Goal: Communication & Community: Answer question/provide support

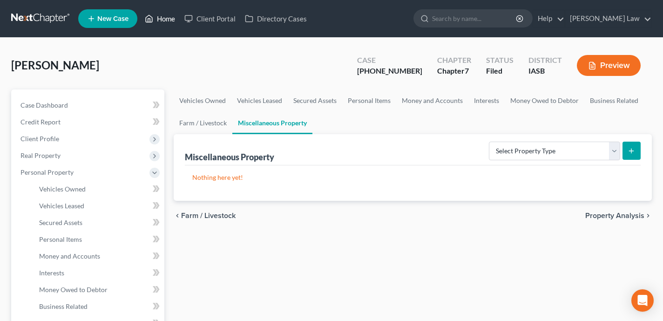
click at [166, 18] on link "Home" at bounding box center [160, 18] width 40 height 17
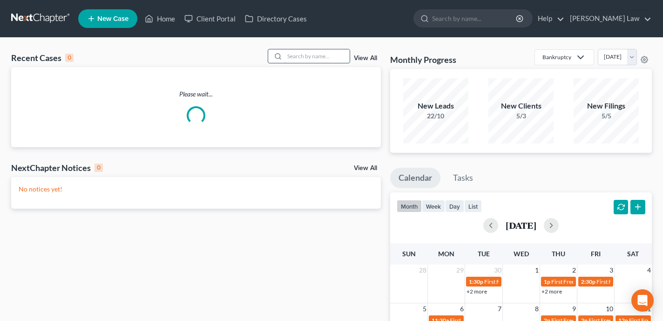
click at [325, 56] on input "search" at bounding box center [317, 56] width 65 height 14
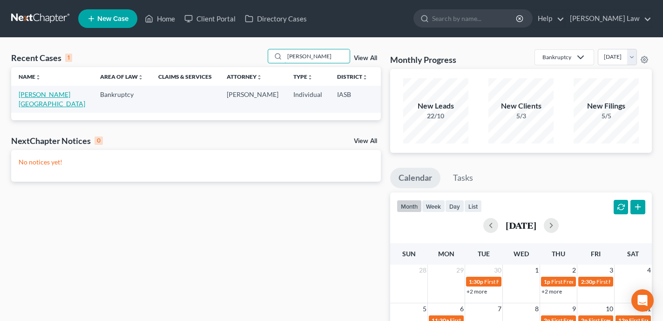
type input "mcfarland"
click at [34, 96] on link "McFarland, Ashlee" at bounding box center [52, 98] width 67 height 17
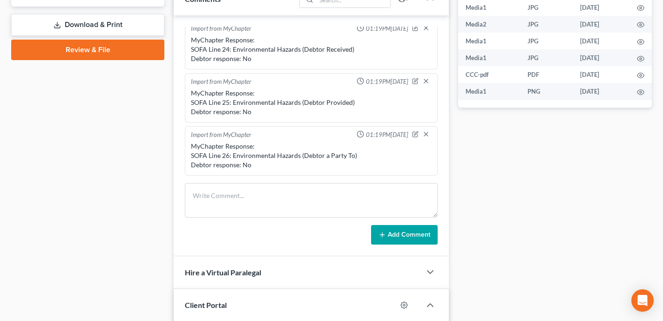
scroll to position [321, 0]
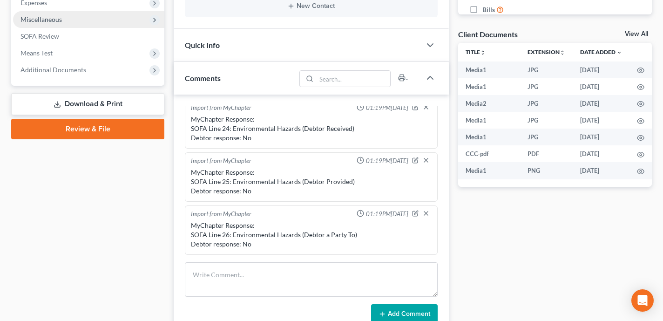
drag, startPoint x: 101, startPoint y: 123, endPoint x: 123, endPoint y: 160, distance: 43.5
click at [101, 123] on link "Review & File" at bounding box center [87, 129] width 153 height 20
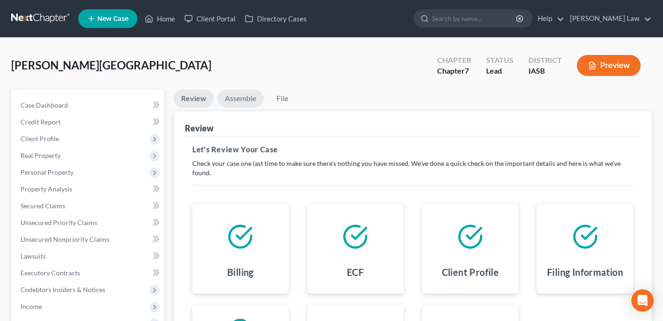
click at [239, 101] on link "Assemble" at bounding box center [241, 98] width 46 height 18
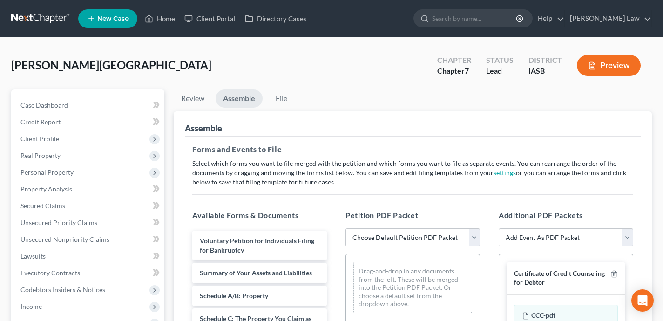
click at [398, 239] on select "Choose Default Petition PDF Packet Emergency Filing (Voluntary Petition and Cre…" at bounding box center [413, 237] width 135 height 19
select select "1"
click at [346, 228] on select "Choose Default Petition PDF Packet Emergency Filing (Voluntary Petition and Cre…" at bounding box center [413, 237] width 135 height 19
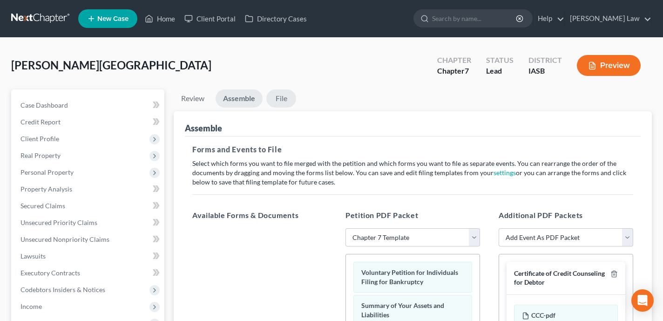
click at [280, 101] on link "File" at bounding box center [281, 98] width 30 height 18
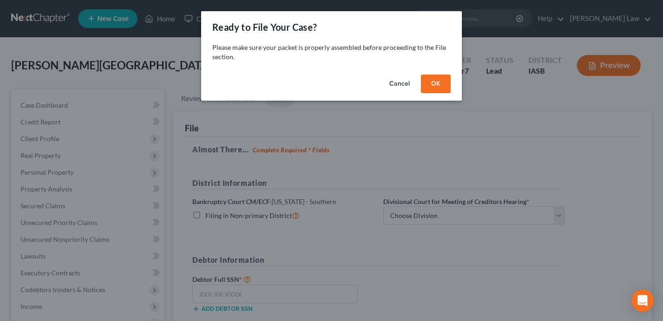
click at [440, 80] on button "OK" at bounding box center [436, 84] width 30 height 19
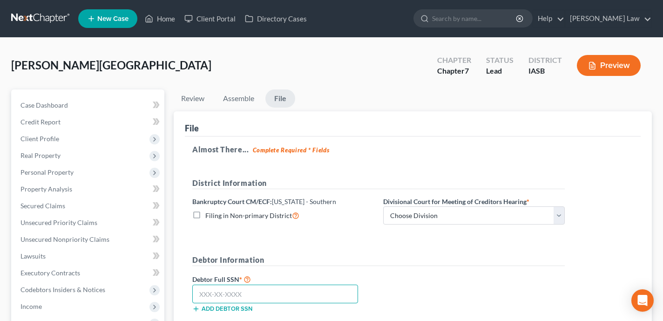
click at [254, 295] on input "text" at bounding box center [275, 294] width 166 height 19
paste input "479-13-7556"
click at [199, 297] on input "479-13-7556" at bounding box center [275, 294] width 166 height 19
type input "479-13-7556"
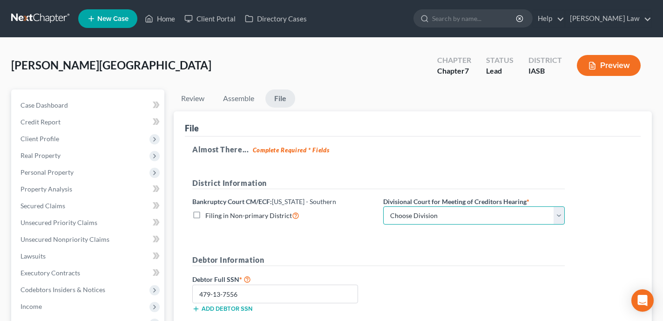
click at [527, 214] on select "Choose Division Central Eastern Western" at bounding box center [474, 215] width 182 height 19
click at [483, 221] on select "Choose Division Central Eastern Western" at bounding box center [474, 215] width 182 height 19
select select "1"
click at [383, 206] on select "Choose Division Central Eastern Western" at bounding box center [474, 215] width 182 height 19
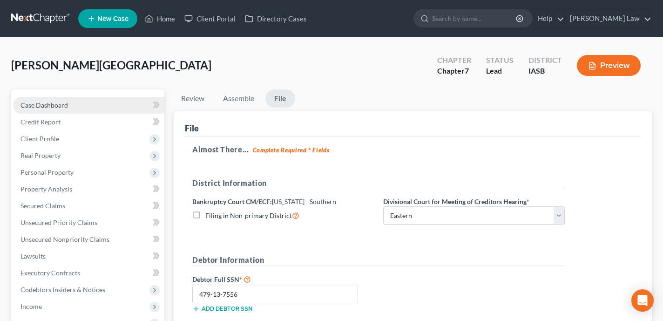
click at [63, 102] on span "Case Dashboard" at bounding box center [44, 105] width 48 height 8
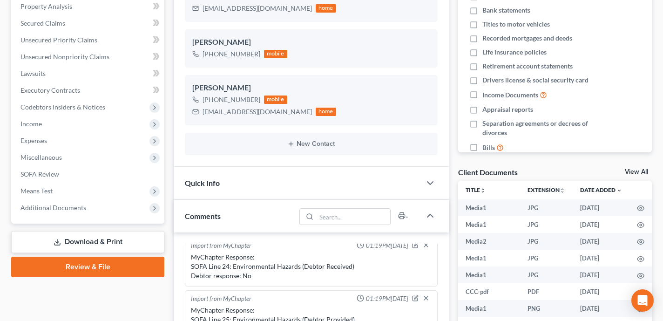
scroll to position [185, 0]
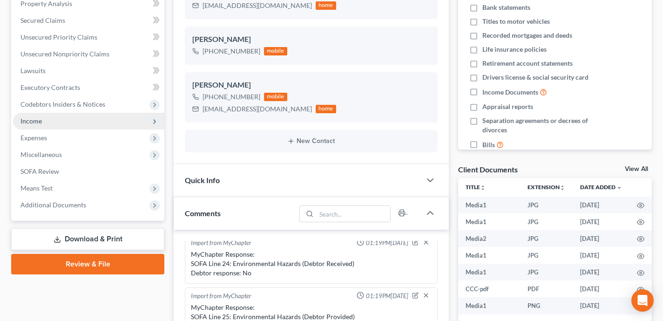
click at [104, 121] on span "Income" at bounding box center [88, 121] width 151 height 17
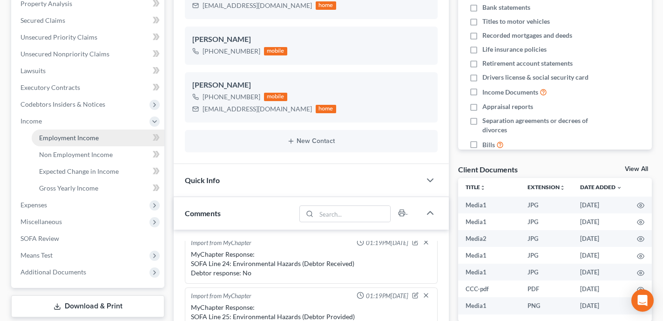
click at [101, 136] on link "Employment Income" at bounding box center [98, 138] width 133 height 17
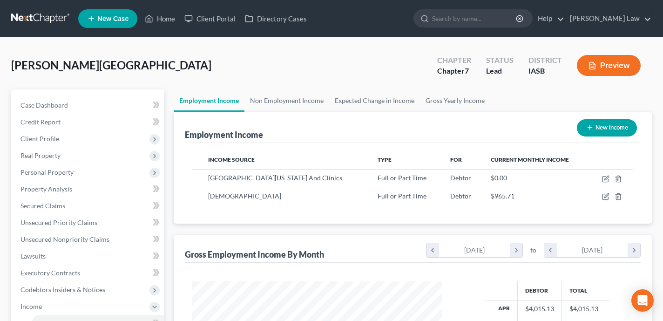
scroll to position [167, 268]
click at [351, 103] on link "Expected Change in Income" at bounding box center [374, 100] width 91 height 22
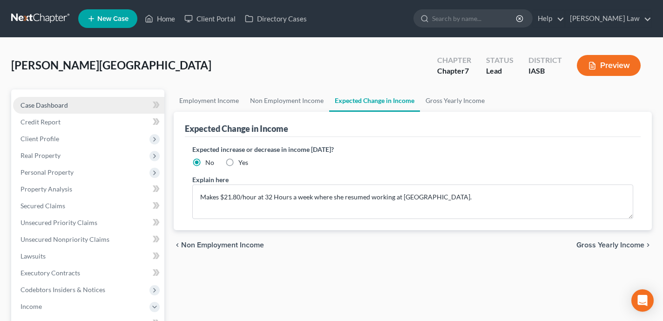
click at [122, 110] on link "Case Dashboard" at bounding box center [88, 105] width 151 height 17
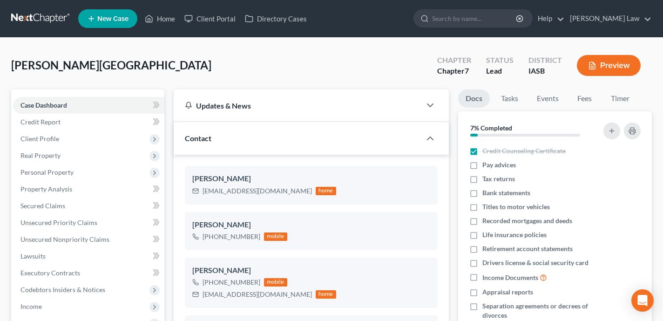
scroll to position [5174, 0]
click at [125, 123] on link "Credit Report" at bounding box center [88, 122] width 151 height 17
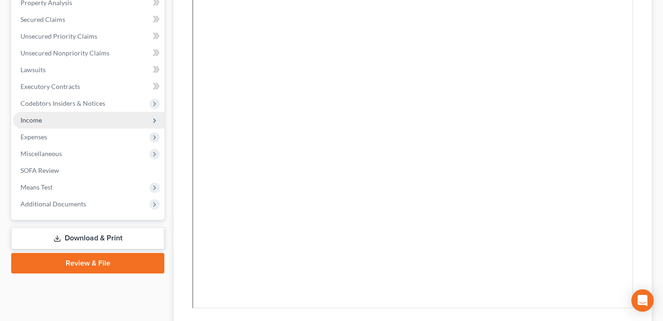
scroll to position [217, 0]
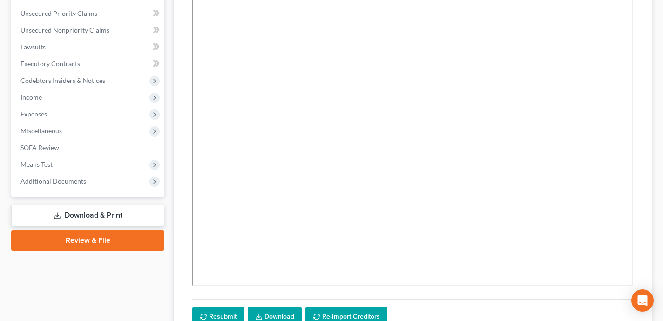
click at [110, 212] on link "Download & Print" at bounding box center [87, 216] width 153 height 22
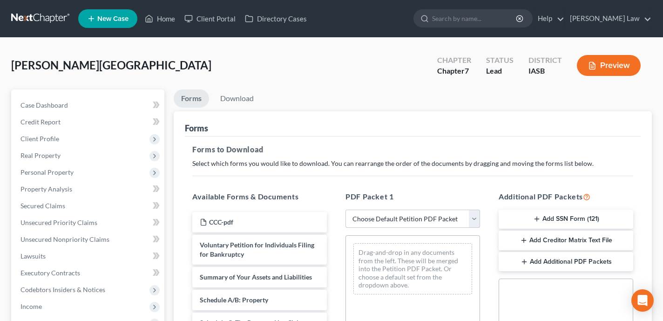
click at [389, 221] on select "Choose Default Petition PDF Packet Complete Bankruptcy Petition (all forms and …" at bounding box center [413, 219] width 135 height 19
select select "3"
click at [346, 210] on select "Choose Default Petition PDF Packet Complete Bankruptcy Petition (all forms and …" at bounding box center [413, 219] width 135 height 19
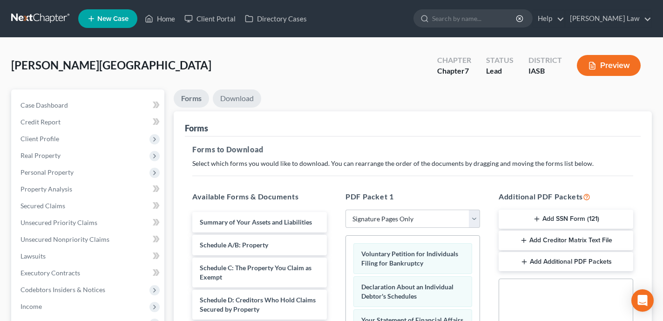
click at [232, 94] on link "Download" at bounding box center [237, 98] width 48 height 18
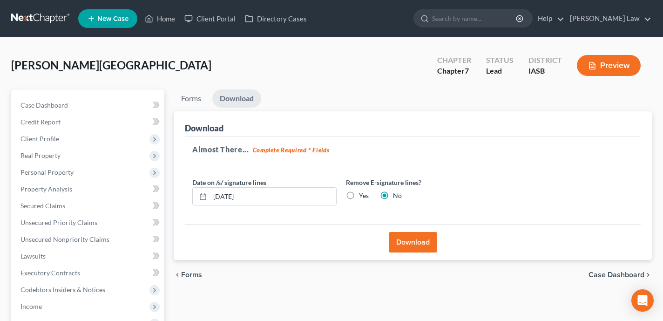
click at [408, 237] on button "Download" at bounding box center [413, 242] width 48 height 20
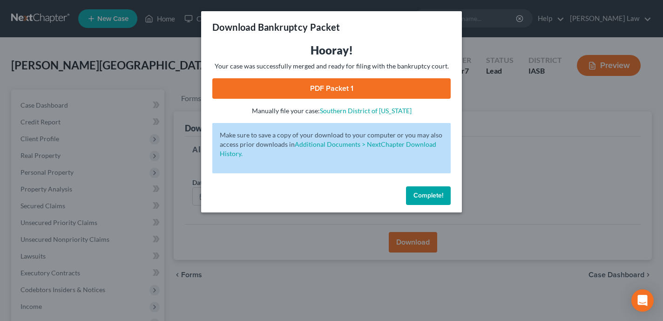
click at [348, 94] on link "PDF Packet 1" at bounding box center [331, 88] width 239 height 20
click at [430, 192] on span "Complete!" at bounding box center [429, 195] width 30 height 8
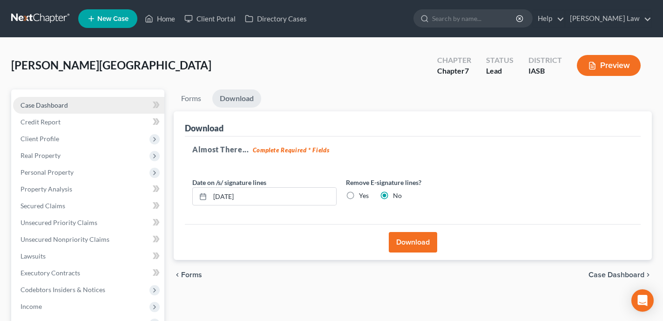
click at [74, 97] on link "Case Dashboard" at bounding box center [88, 105] width 151 height 17
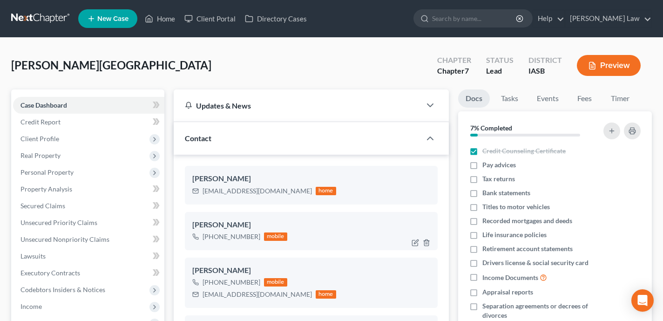
scroll to position [5174, 0]
drag, startPoint x: 275, startPoint y: 192, endPoint x: 204, endPoint y: 190, distance: 71.3
click at [204, 190] on div "amcfarland87@gmail.com home" at bounding box center [264, 191] width 144 height 12
copy div "amcfarland87@gmail.com"
click at [164, 16] on link "Home" at bounding box center [160, 18] width 40 height 17
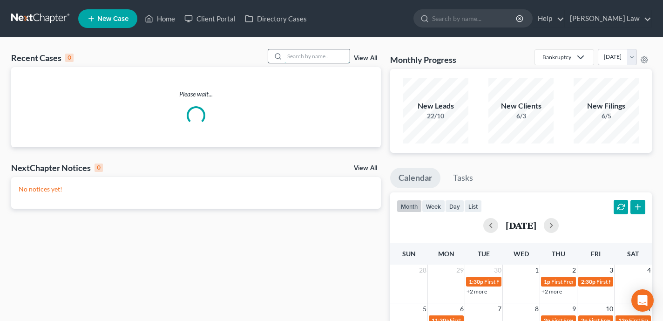
click at [311, 60] on input "search" at bounding box center [317, 56] width 65 height 14
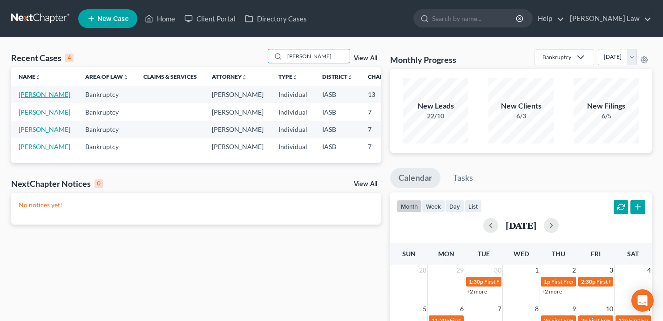
type input "dean"
click at [28, 93] on link "Gorman, Dean" at bounding box center [45, 94] width 52 height 8
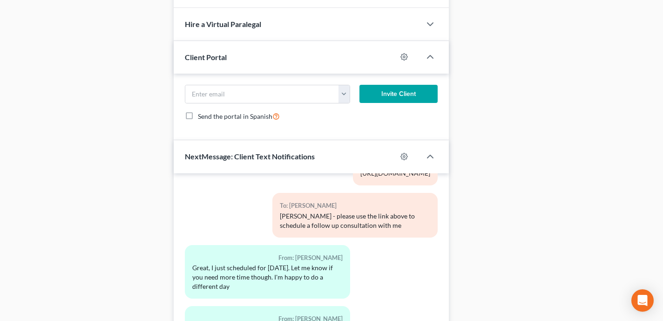
scroll to position [645, 0]
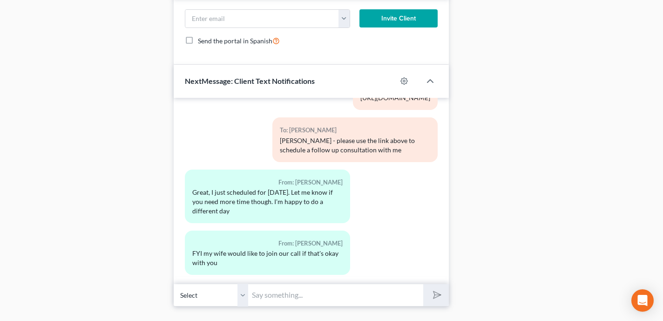
click at [333, 291] on input "text" at bounding box center [335, 295] width 175 height 23
type input "Hi Dean - is there a chance we can push our meeting up 15 minutes to 10:30am?"
click at [423, 284] on button "submit" at bounding box center [436, 295] width 26 height 22
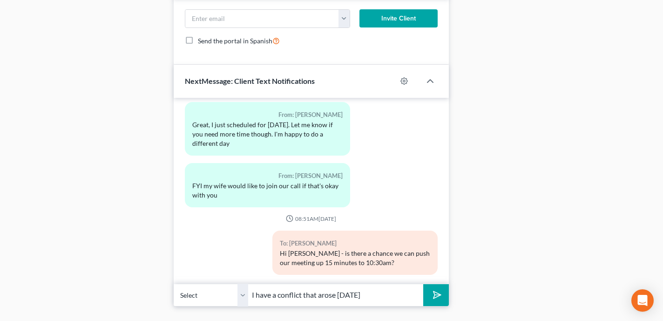
type input "I have a conflict that arose today"
click at [423, 284] on button "submit" at bounding box center [436, 295] width 26 height 22
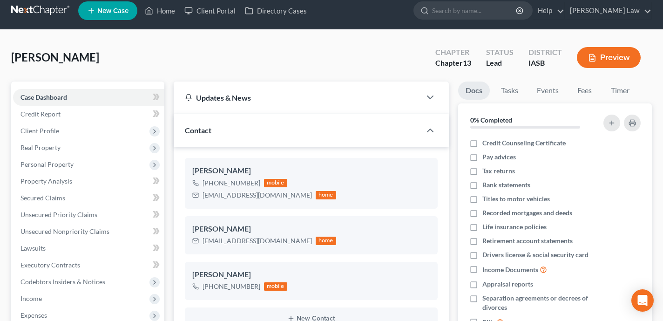
scroll to position [0, 0]
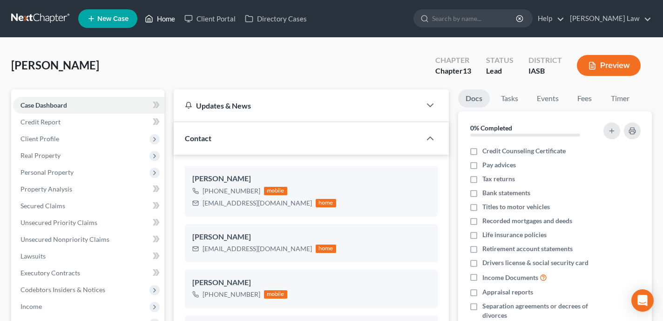
click at [167, 18] on link "Home" at bounding box center [160, 18] width 40 height 17
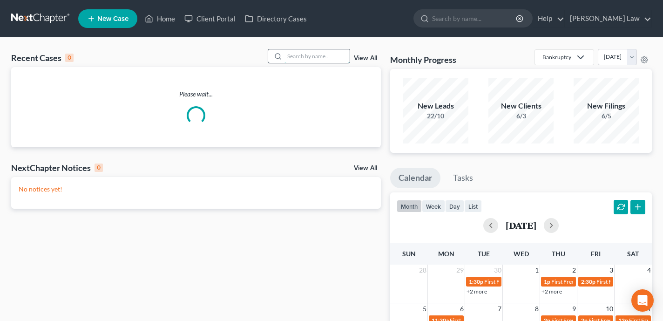
click at [315, 58] on input "search" at bounding box center [317, 56] width 65 height 14
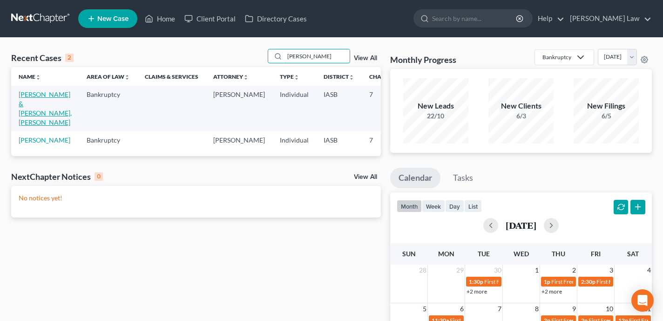
type input "Mollie"
click at [25, 102] on link "Willis, Stephen & Willlis, Mollie" at bounding box center [45, 108] width 53 height 36
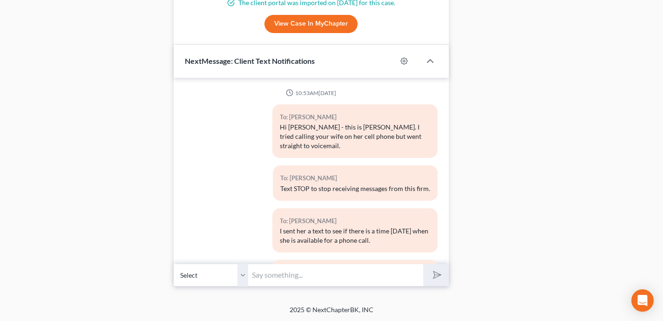
scroll to position [891, 0]
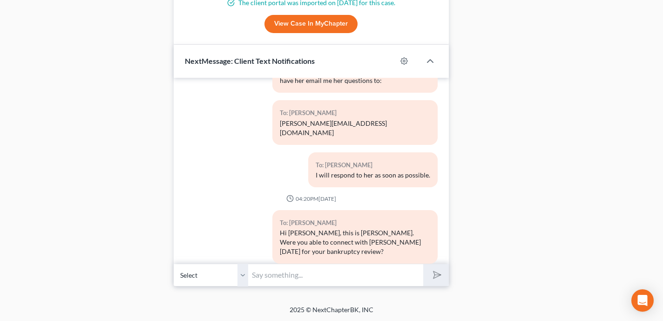
click at [298, 271] on input "text" at bounding box center [335, 275] width 175 height 23
type input "H"
type input "Hi Mollie - I have a last minute conflict that has arisen and will not be able …"
click at [423, 264] on button "submit" at bounding box center [436, 275] width 26 height 22
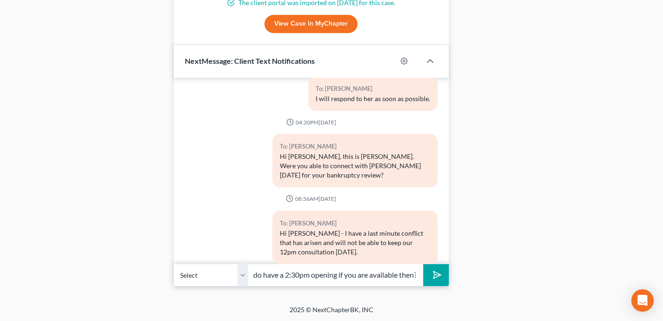
scroll to position [0, 7]
type input "I do have a 2:30pm opening if you are available then?"
click at [423, 264] on button "submit" at bounding box center [436, 275] width 26 height 22
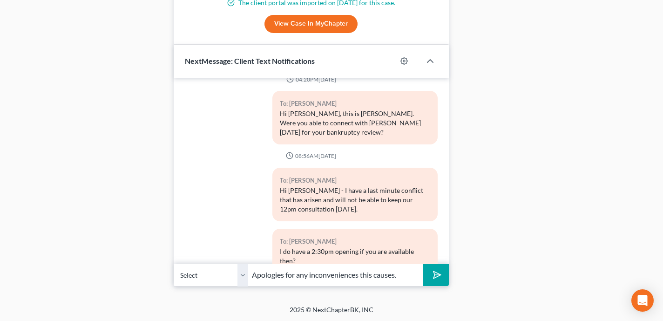
type input "Apologies for any inconveniences this causes."
click at [423, 264] on button "submit" at bounding box center [436, 275] width 26 height 22
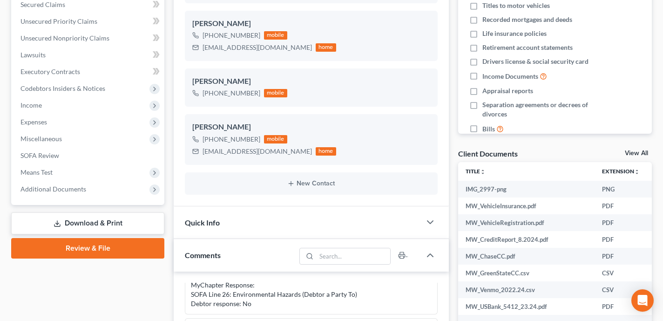
scroll to position [0, 0]
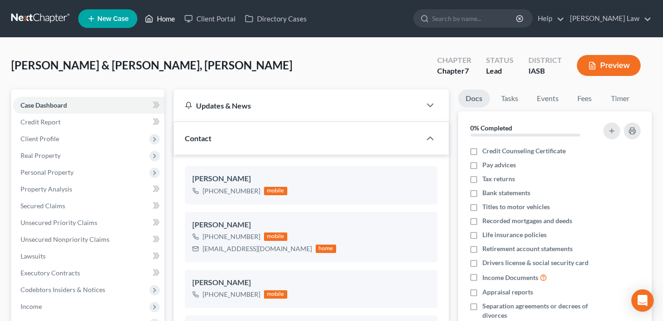
click at [166, 17] on link "Home" at bounding box center [160, 18] width 40 height 17
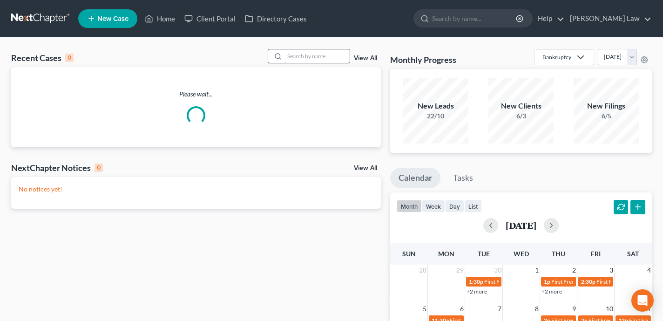
click at [293, 53] on input "search" at bounding box center [317, 56] width 65 height 14
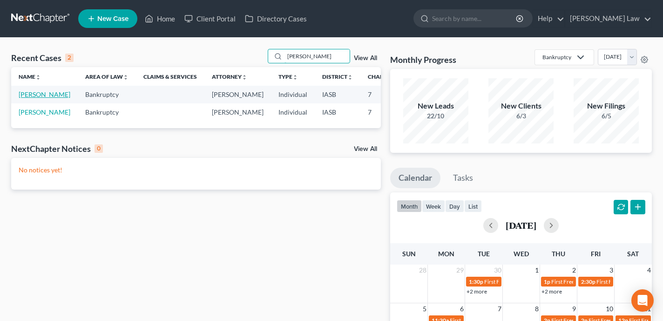
type input "Moser"
click at [27, 98] on link "Moser, Jaime" at bounding box center [45, 94] width 52 height 8
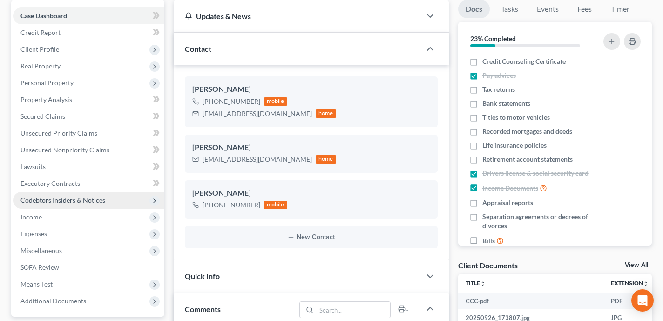
scroll to position [91, 0]
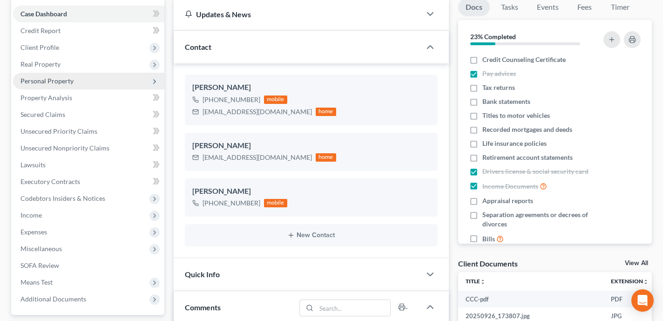
click at [97, 79] on span "Personal Property" at bounding box center [88, 81] width 151 height 17
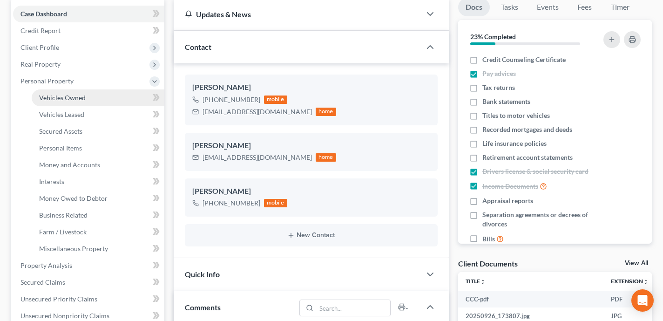
click at [103, 97] on link "Vehicles Owned" at bounding box center [98, 97] width 133 height 17
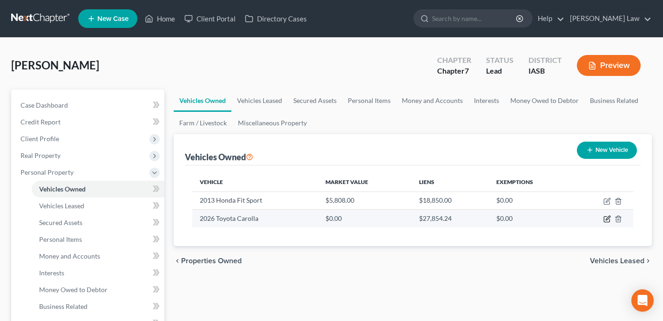
click at [608, 217] on icon "button" at bounding box center [608, 218] width 4 height 4
select select "0"
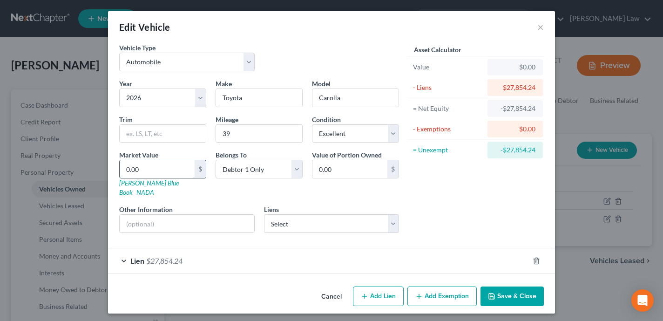
click at [142, 172] on input "0.00" at bounding box center [157, 169] width 75 height 18
type input "2"
type input "2.00"
type input "27"
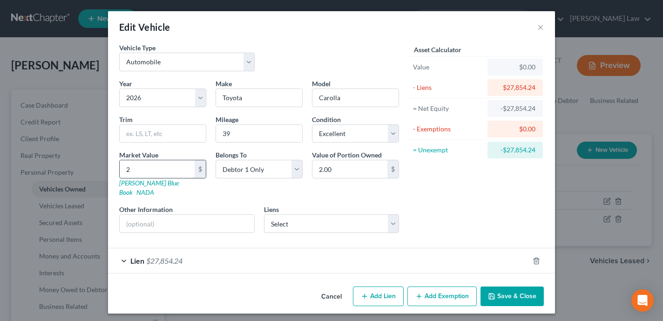
type input "27.00"
type input "270"
type input "270.00"
type input "2700"
type input "2,700.00"
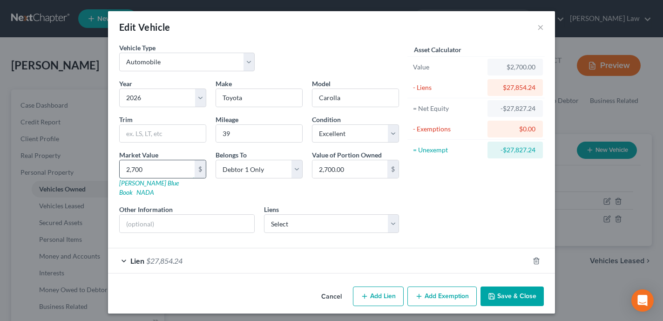
type input "2,7000"
type input "27,000.00"
type input "27,000"
click at [364, 172] on input "27,000.00" at bounding box center [350, 169] width 75 height 18
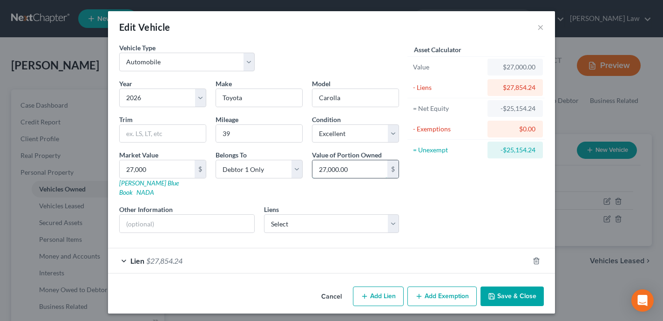
click at [364, 172] on input "27,000.00" at bounding box center [350, 169] width 75 height 18
type input "00"
click at [471, 199] on div "Asset Calculator Value $27,000.00 - Liens $27,854.24 = Net Equity -$25,154.24 -…" at bounding box center [476, 142] width 145 height 198
click at [427, 253] on div "Lien $27,854.24" at bounding box center [318, 260] width 421 height 25
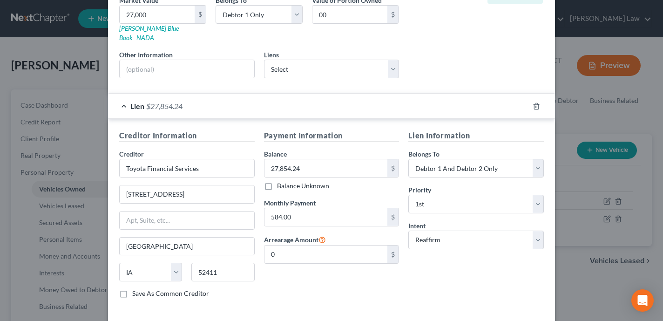
scroll to position [189, 0]
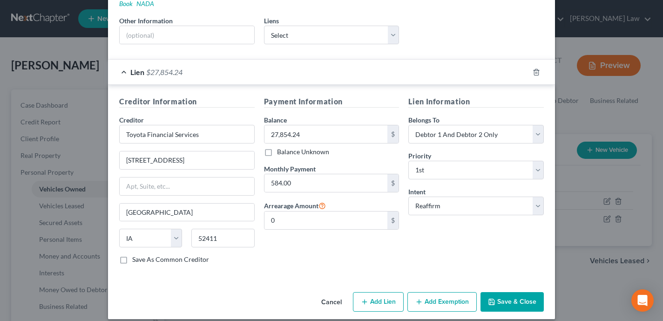
click at [508, 292] on button "Save & Close" at bounding box center [512, 302] width 63 height 20
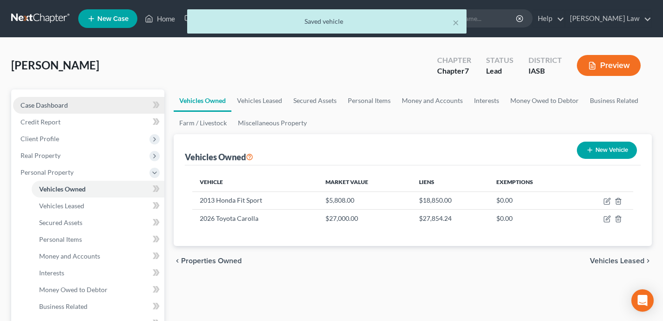
click at [121, 102] on link "Case Dashboard" at bounding box center [88, 105] width 151 height 17
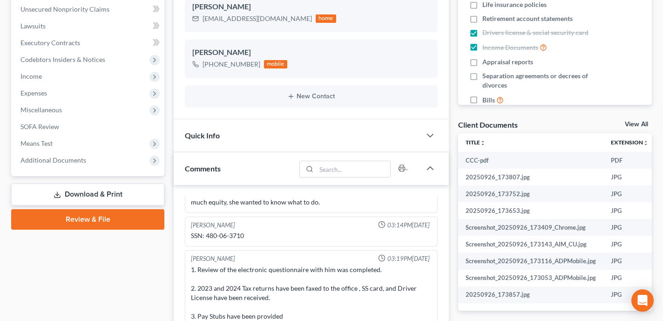
scroll to position [612, 0]
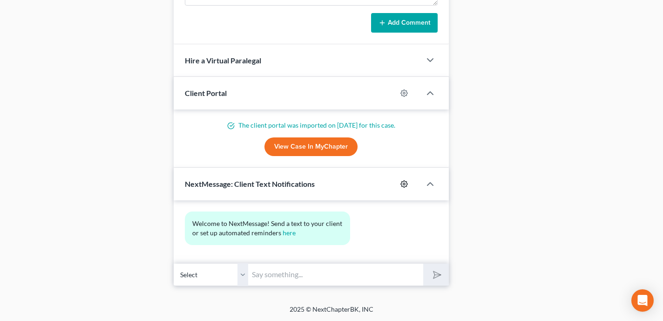
click at [404, 183] on circle "button" at bounding box center [404, 184] width 2 height 2
select select "0"
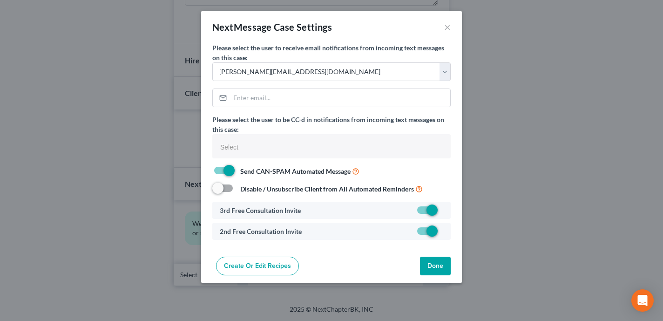
select select
click at [448, 27] on button "×" at bounding box center [447, 26] width 7 height 11
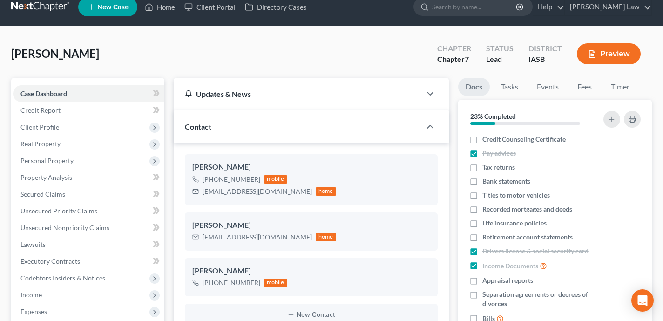
scroll to position [0, 0]
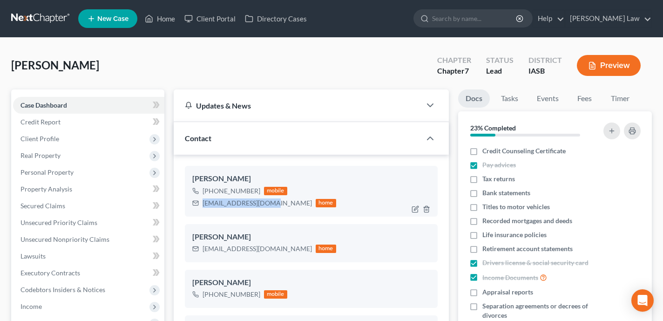
drag, startPoint x: 273, startPoint y: 204, endPoint x: 202, endPoint y: 203, distance: 70.8
click at [202, 204] on div "jmoser9984@gmail.com home" at bounding box center [264, 203] width 144 height 12
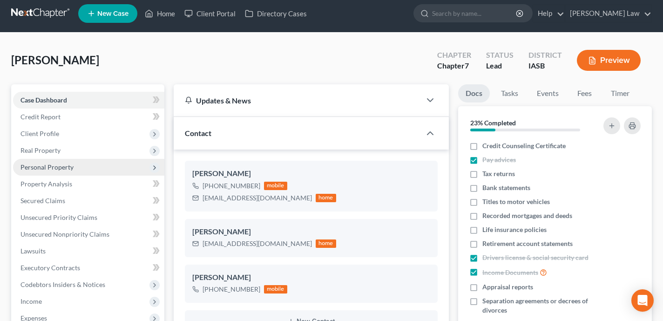
click at [99, 163] on span "Personal Property" at bounding box center [88, 167] width 151 height 17
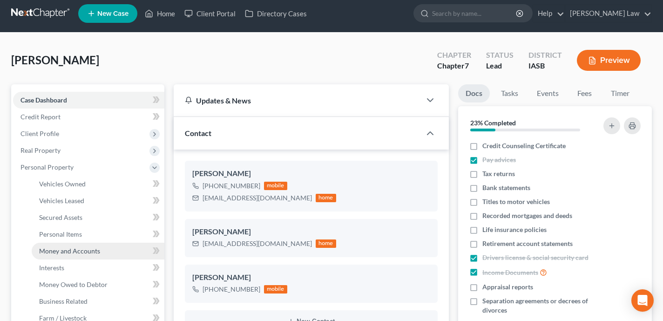
click at [113, 251] on link "Money and Accounts" at bounding box center [98, 251] width 133 height 17
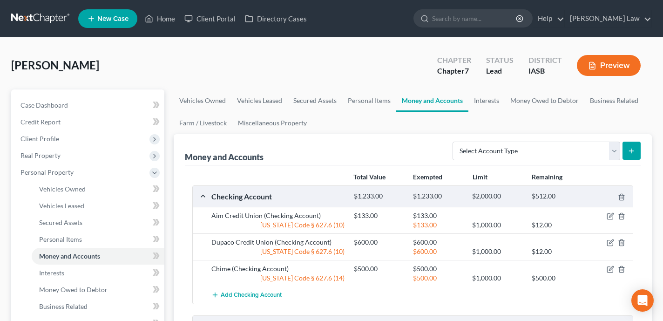
scroll to position [1, 0]
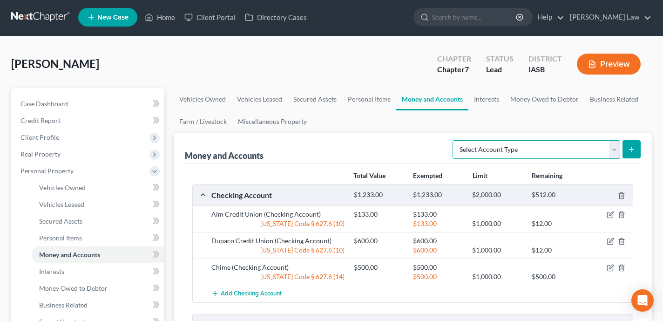
click at [567, 151] on select "Select Account Type Brokerage Cash on Hand Certificates of Deposit Checking Acc…" at bounding box center [537, 149] width 168 height 19
select select "checking"
click at [455, 140] on select "Select Account Type Brokerage Cash on Hand Certificates of Deposit Checking Acc…" at bounding box center [537, 149] width 168 height 19
click at [631, 150] on icon "submit" at bounding box center [631, 149] width 7 height 7
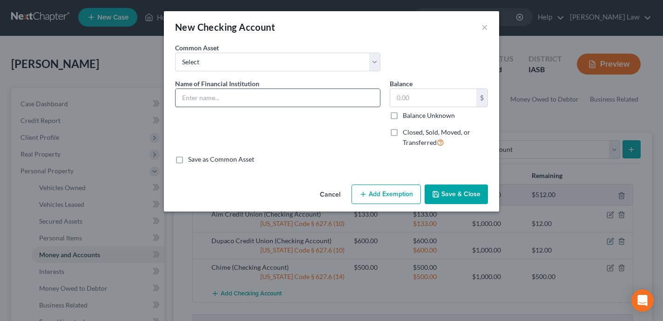
click at [202, 98] on input "text" at bounding box center [278, 98] width 205 height 18
type input "5 Star Credit Union"
click at [480, 196] on button "Save & Close" at bounding box center [456, 194] width 63 height 20
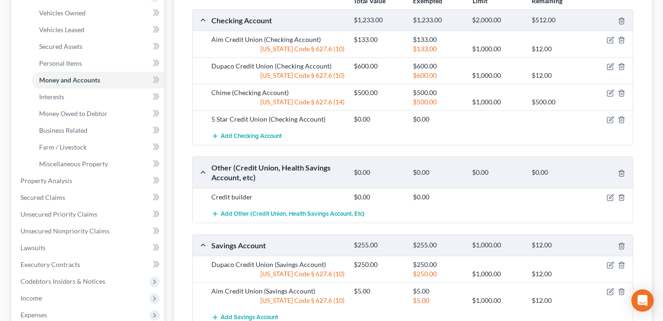
scroll to position [116, 0]
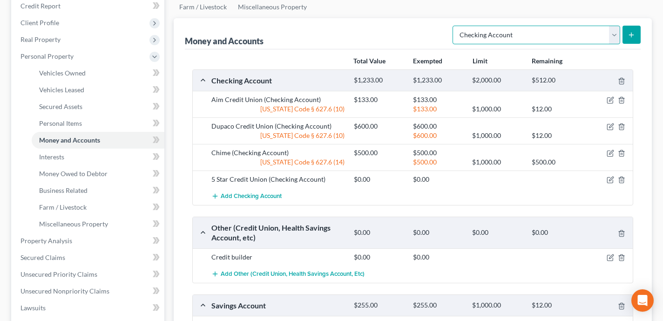
click at [543, 34] on select "Select Account Type Brokerage Cash on Hand Certificates of Deposit Checking Acc…" at bounding box center [537, 35] width 168 height 19
select select "savings"
click at [455, 26] on select "Select Account Type Brokerage Cash on Hand Certificates of Deposit Checking Acc…" at bounding box center [537, 35] width 168 height 19
click at [631, 37] on icon "submit" at bounding box center [631, 34] width 7 height 7
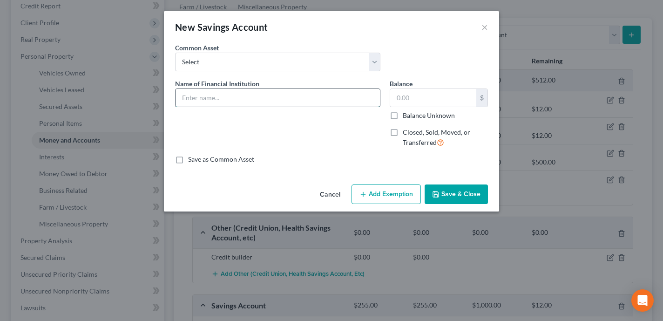
click at [255, 99] on input "text" at bounding box center [278, 98] width 205 height 18
type input "5 Star Credit Union"
click at [468, 194] on button "Save & Close" at bounding box center [456, 194] width 63 height 20
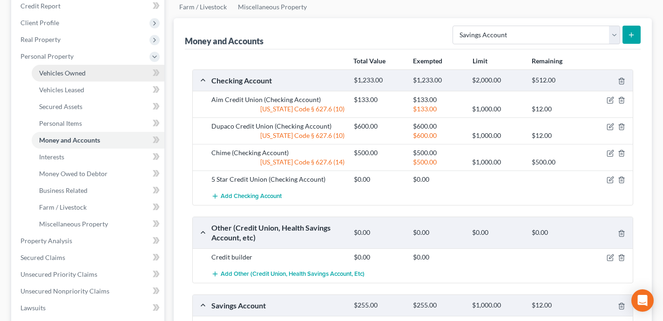
scroll to position [0, 0]
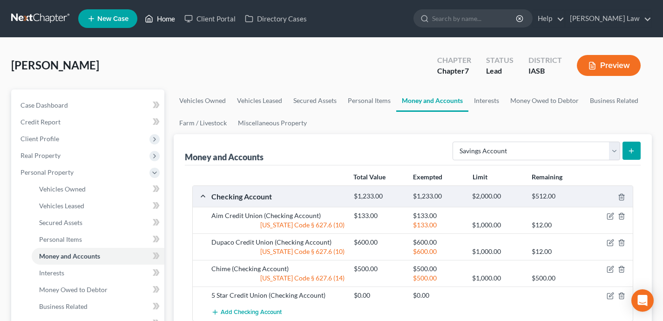
click at [163, 18] on link "Home" at bounding box center [160, 18] width 40 height 17
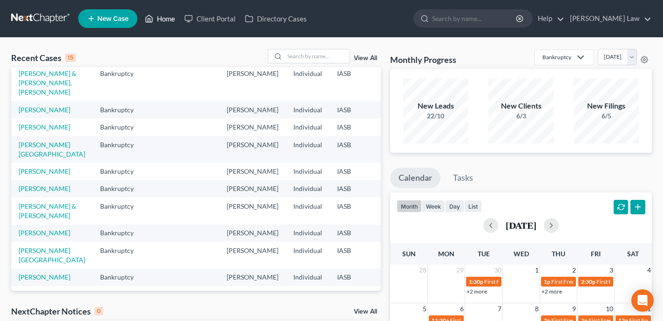
scroll to position [77, 0]
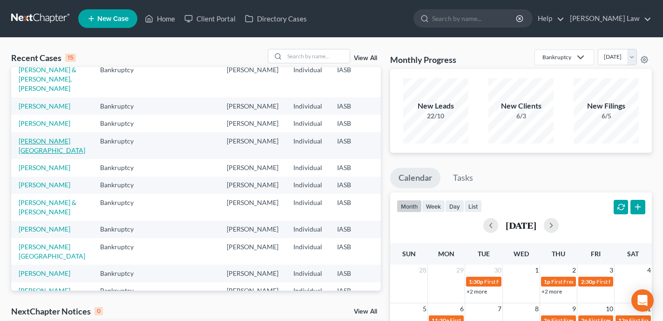
click at [33, 154] on link "McFarland, Ashlee" at bounding box center [52, 145] width 67 height 17
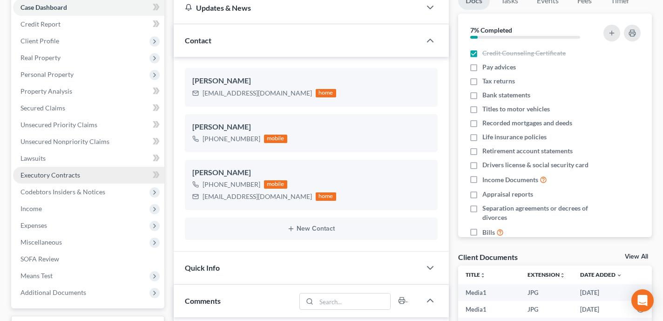
scroll to position [5174, 0]
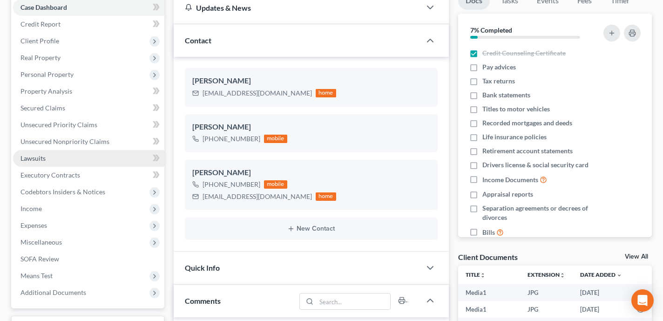
click at [55, 158] on link "Lawsuits" at bounding box center [88, 158] width 151 height 17
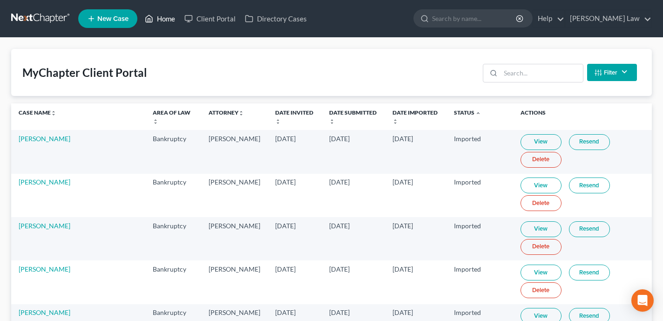
click at [167, 24] on link "Home" at bounding box center [160, 18] width 40 height 17
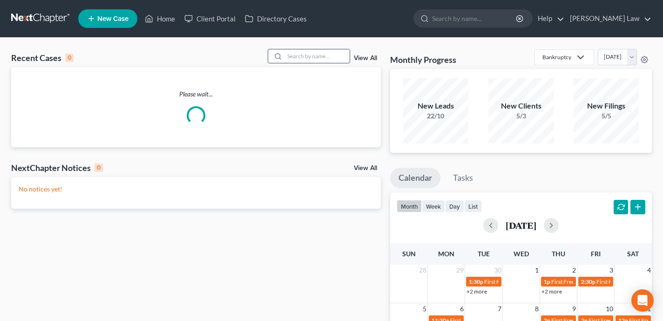
click at [326, 52] on input "search" at bounding box center [317, 56] width 65 height 14
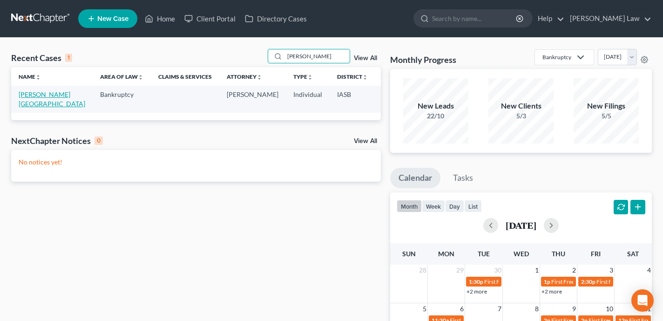
type input "mcfarland"
click at [31, 95] on link "McFarland, Ashlee" at bounding box center [52, 98] width 67 height 17
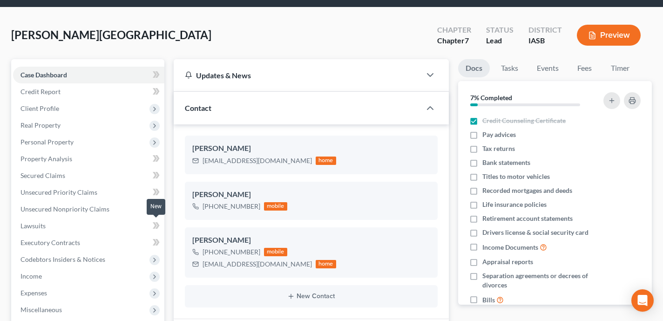
scroll to position [5174, 0]
click at [83, 88] on link "Credit Report" at bounding box center [88, 91] width 151 height 17
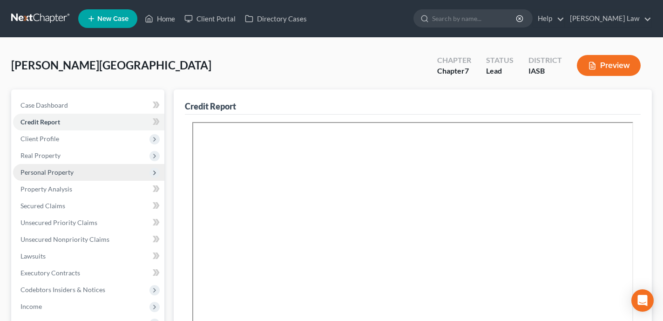
click at [116, 171] on span "Personal Property" at bounding box center [88, 172] width 151 height 17
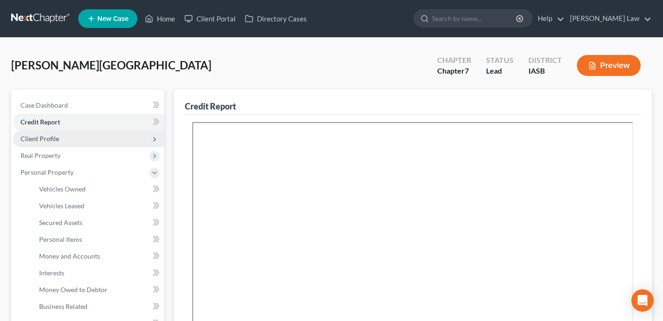
click at [85, 134] on span "Client Profile" at bounding box center [88, 138] width 151 height 17
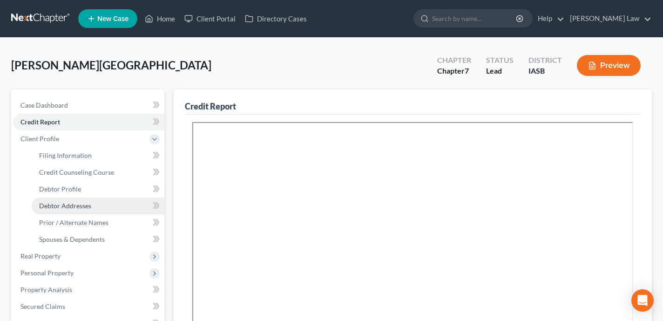
click at [89, 207] on span "Debtor Addresses" at bounding box center [65, 206] width 52 height 8
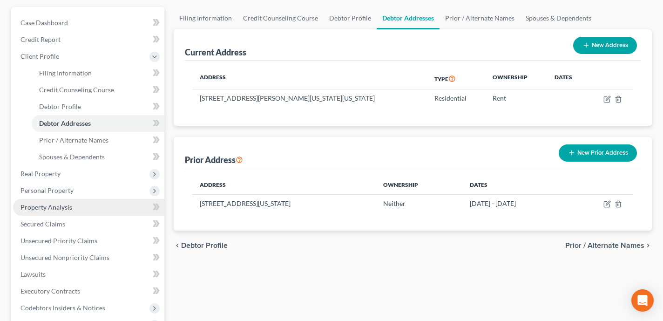
scroll to position [274, 0]
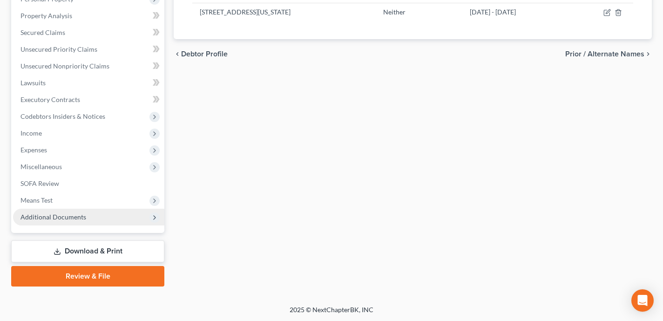
click at [81, 217] on span "Additional Documents" at bounding box center [53, 217] width 66 height 8
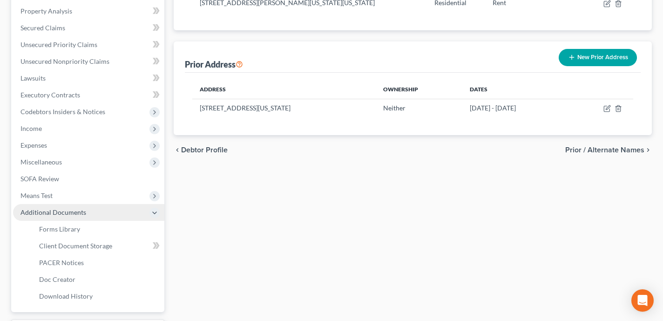
scroll to position [173, 0]
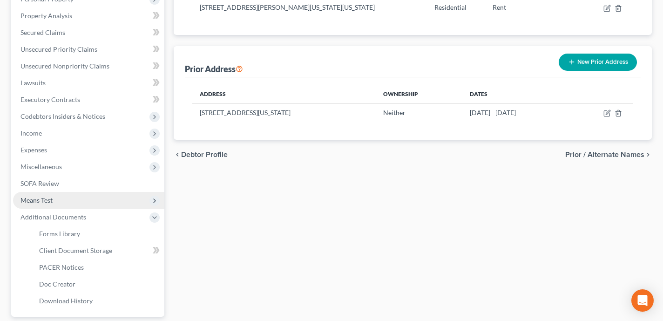
click at [77, 198] on span "Means Test" at bounding box center [88, 200] width 151 height 17
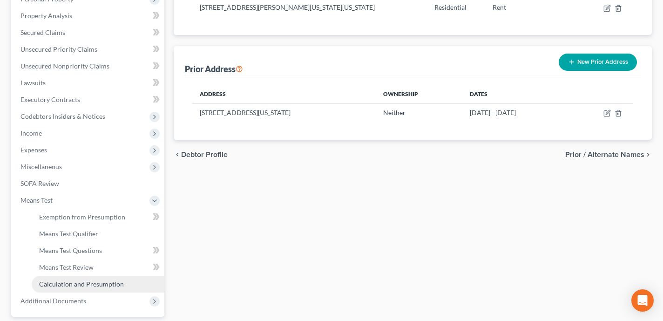
click at [82, 284] on span "Calculation and Presumption" at bounding box center [81, 284] width 85 height 8
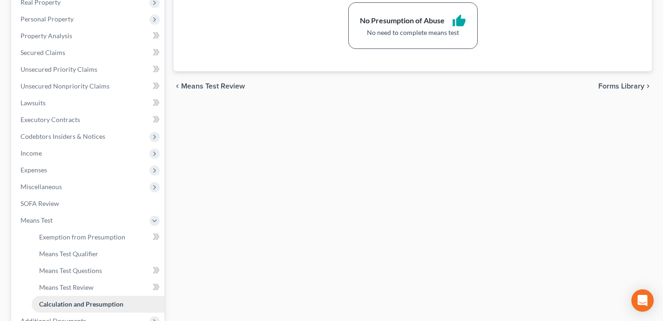
scroll to position [161, 0]
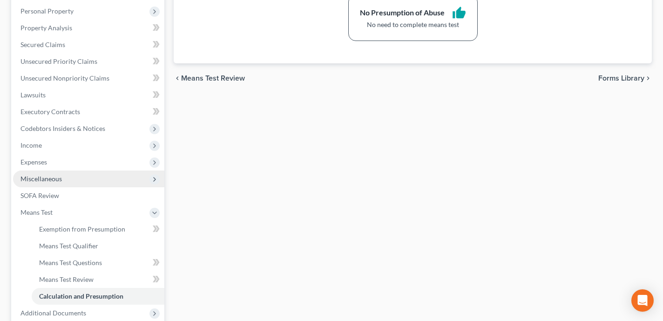
click at [70, 179] on span "Miscellaneous" at bounding box center [88, 179] width 151 height 17
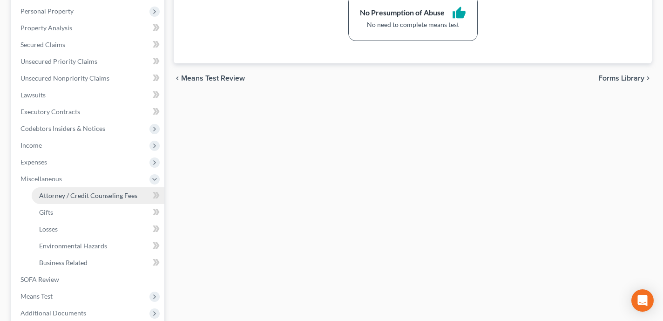
click at [73, 196] on span "Attorney / Credit Counseling Fees" at bounding box center [88, 195] width 98 height 8
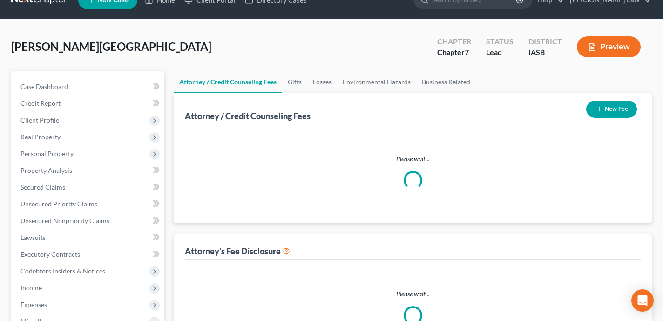
select select "0"
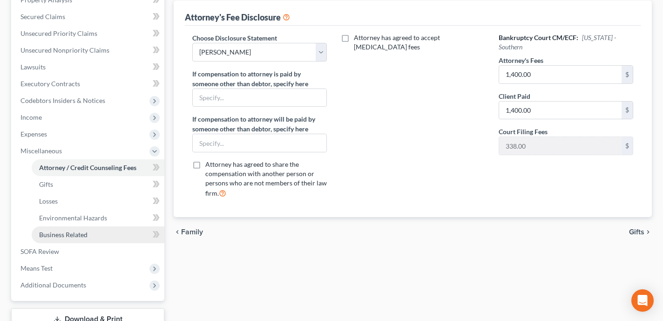
click at [82, 239] on link "Business Related" at bounding box center [98, 234] width 133 height 17
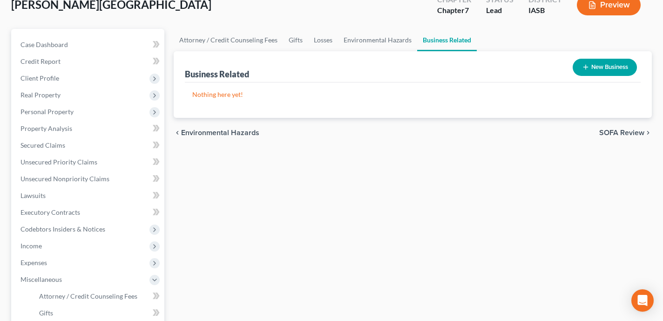
scroll to position [108, 0]
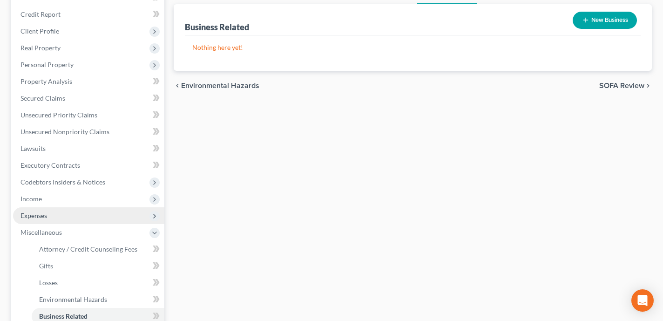
click at [77, 219] on span "Expenses" at bounding box center [88, 215] width 151 height 17
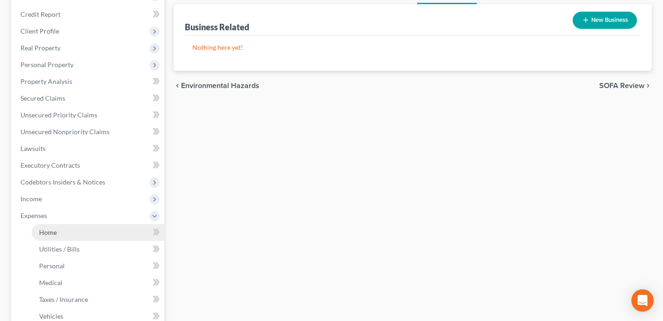
click at [82, 232] on link "Home" at bounding box center [98, 232] width 133 height 17
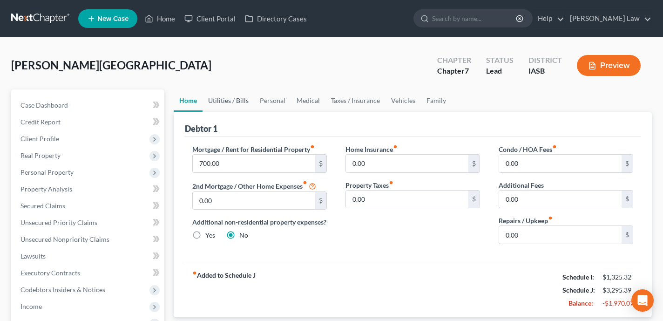
click at [219, 98] on link "Utilities / Bills" at bounding box center [229, 100] width 52 height 22
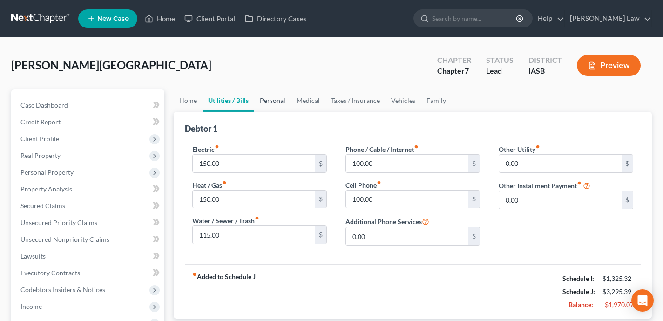
click at [277, 104] on link "Personal" at bounding box center [272, 100] width 37 height 22
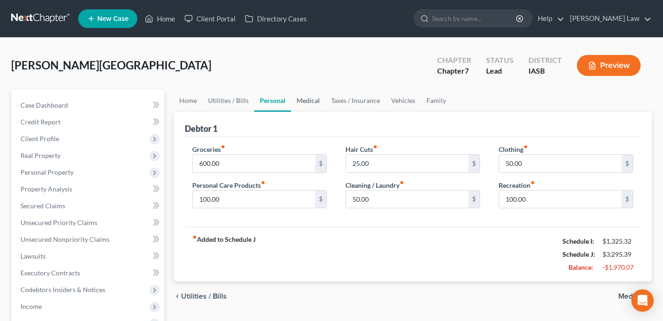
click at [306, 102] on link "Medical" at bounding box center [308, 100] width 34 height 22
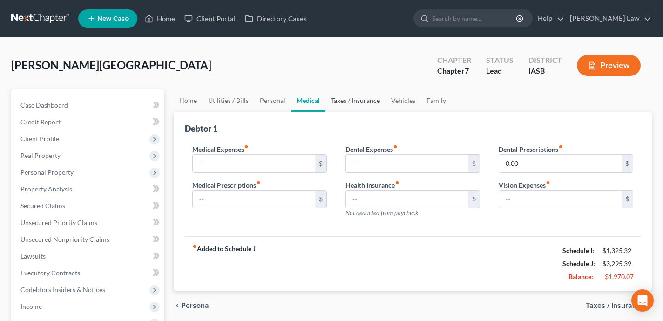
click at [347, 102] on link "Taxes / Insurance" at bounding box center [356, 100] width 60 height 22
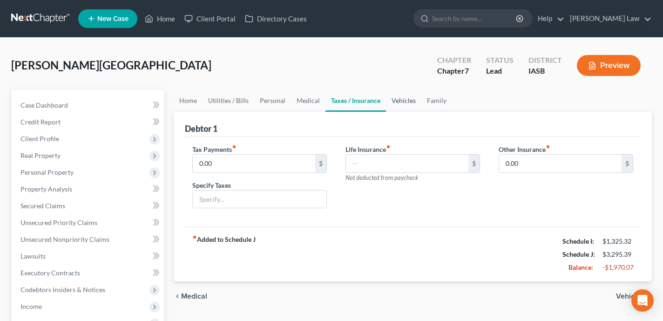
click at [397, 101] on link "Vehicles" at bounding box center [403, 100] width 35 height 22
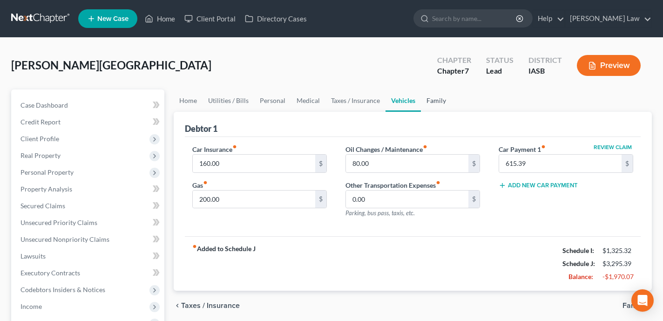
click at [433, 103] on link "Family" at bounding box center [436, 100] width 31 height 22
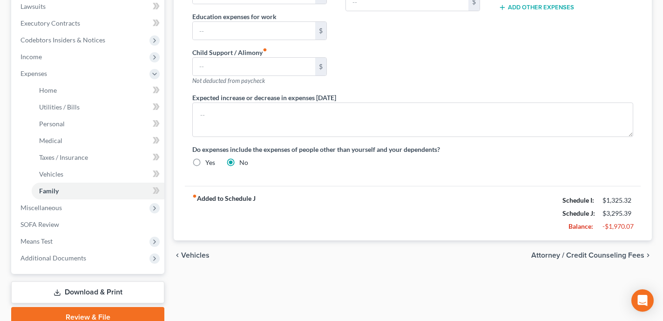
scroll to position [222, 0]
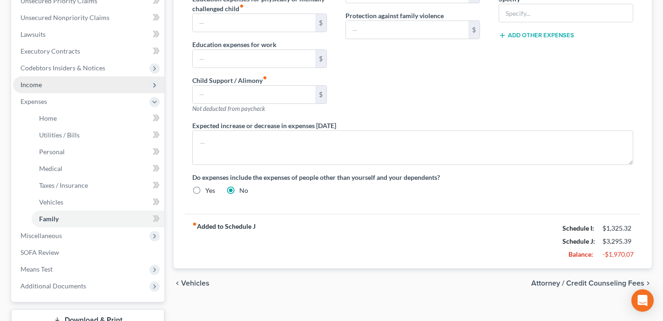
click at [107, 89] on span "Income" at bounding box center [88, 84] width 151 height 17
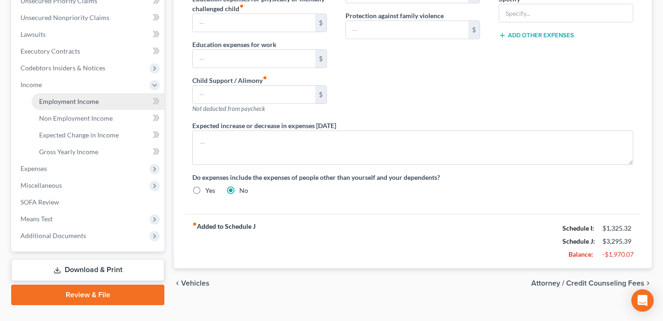
click at [107, 100] on link "Employment Income" at bounding box center [98, 101] width 133 height 17
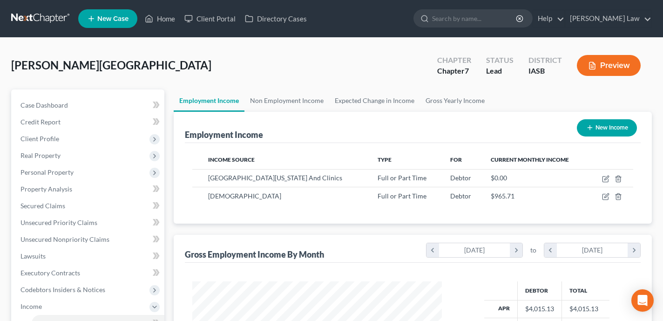
scroll to position [167, 268]
click at [281, 104] on link "Non Employment Income" at bounding box center [287, 100] width 85 height 22
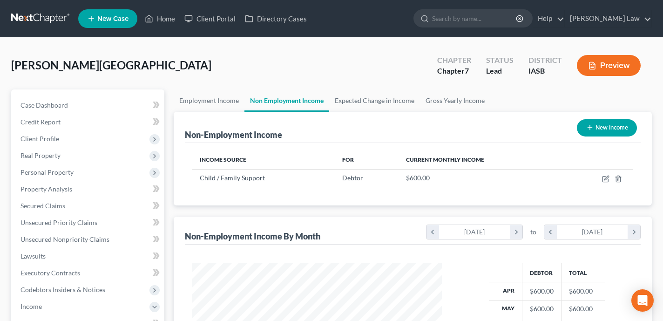
scroll to position [167, 268]
click at [367, 102] on link "Expected Change in Income" at bounding box center [374, 100] width 91 height 22
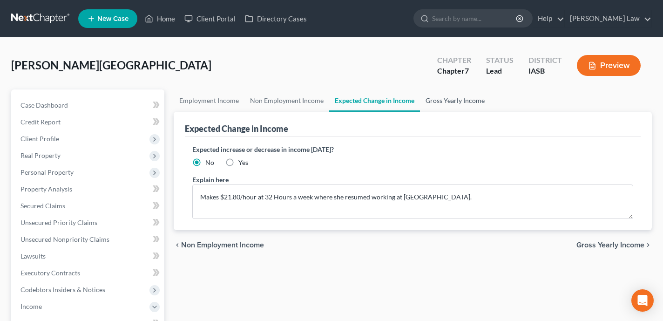
click at [458, 99] on link "Gross Yearly Income" at bounding box center [455, 100] width 70 height 22
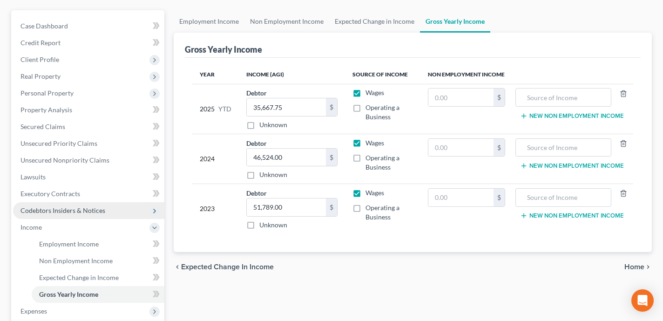
scroll to position [88, 0]
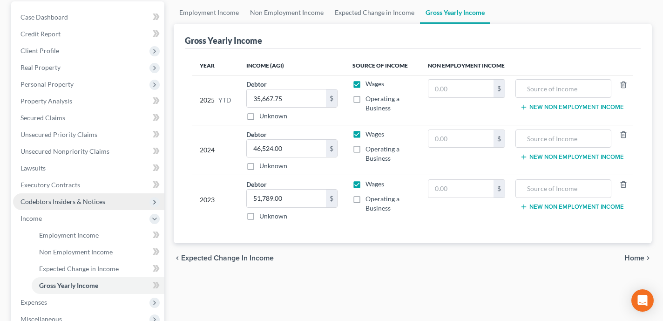
click at [117, 203] on span "Codebtors Insiders & Notices" at bounding box center [88, 201] width 151 height 17
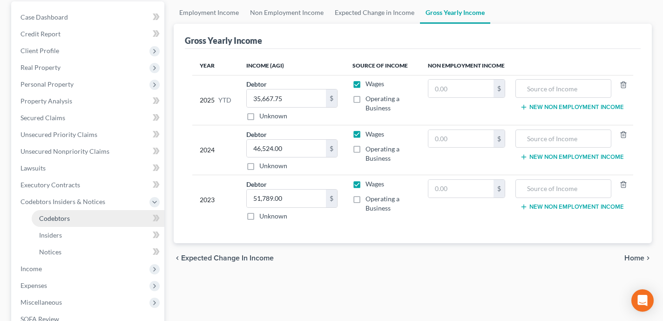
click at [114, 220] on link "Codebtors" at bounding box center [98, 218] width 133 height 17
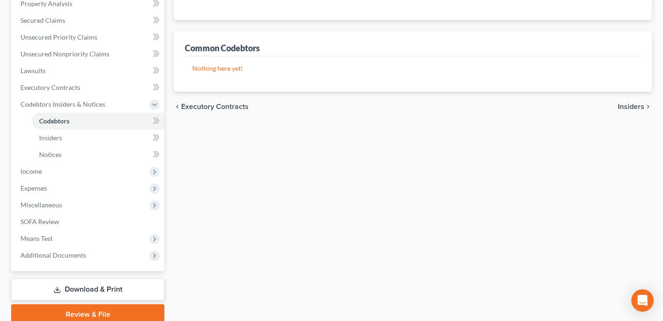
scroll to position [224, 0]
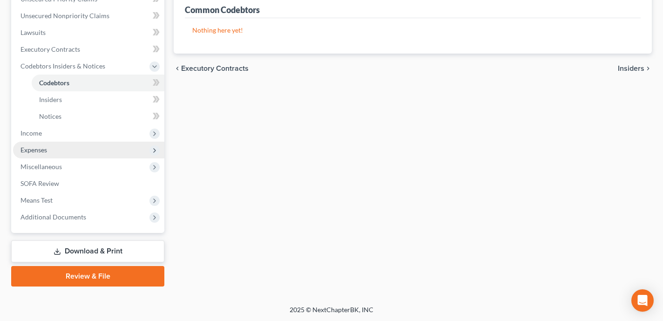
click at [124, 149] on span "Expenses" at bounding box center [88, 150] width 151 height 17
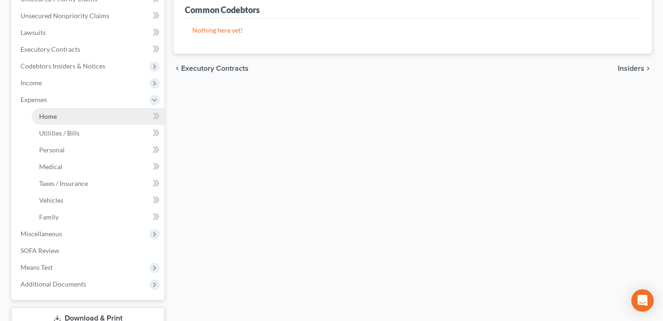
click at [106, 122] on link "Home" at bounding box center [98, 116] width 133 height 17
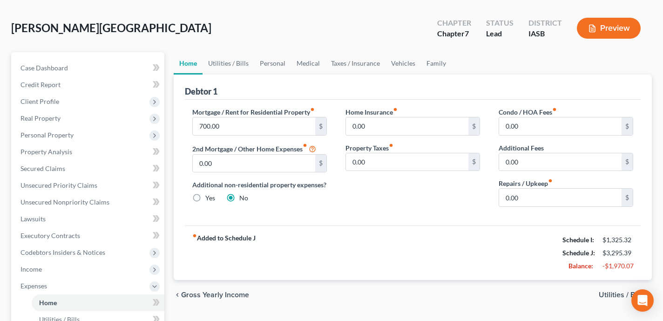
scroll to position [46, 0]
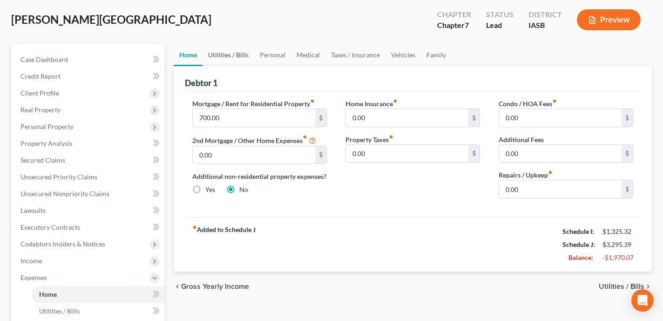
click at [243, 56] on link "Utilities / Bills" at bounding box center [229, 55] width 52 height 22
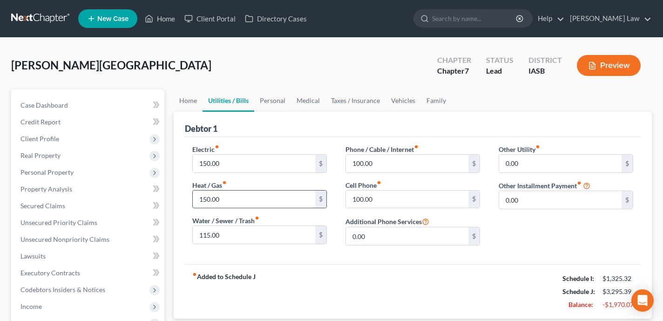
click at [274, 199] on input "150.00" at bounding box center [254, 200] width 123 height 18
type input "100"
click at [225, 235] on input "115.00" at bounding box center [254, 235] width 123 height 18
type input "45"
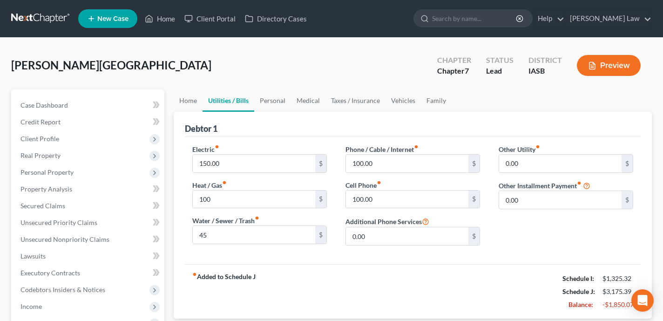
click at [389, 270] on div "fiber_manual_record Added to Schedule J Schedule I: $1,325.32 Schedule J: $3,17…" at bounding box center [413, 291] width 456 height 55
click at [271, 103] on link "Personal" at bounding box center [272, 100] width 37 height 22
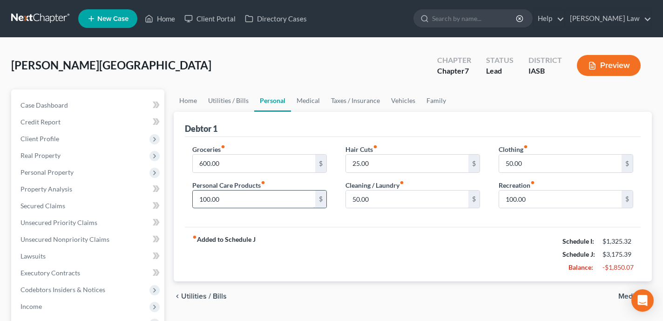
click at [279, 198] on input "100.00" at bounding box center [254, 200] width 123 height 18
type input "75"
click at [390, 290] on div "chevron_left Utilities / Bills Medical chevron_right" at bounding box center [413, 296] width 478 height 30
click at [389, 198] on input "50.00" at bounding box center [407, 200] width 123 height 18
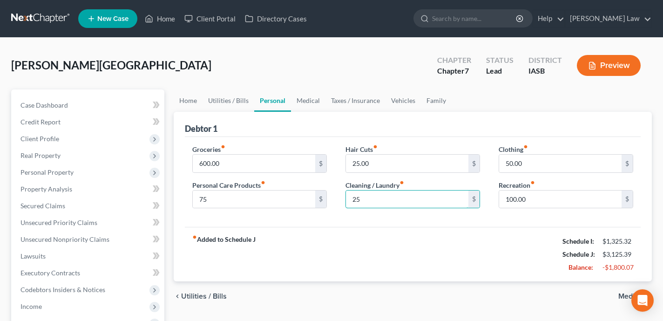
type input "25"
click at [331, 261] on div "fiber_manual_record Added to Schedule J Schedule I: $1,325.32 Schedule J: $3,12…" at bounding box center [413, 254] width 456 height 55
click at [527, 166] on input "50.00" at bounding box center [560, 164] width 123 height 18
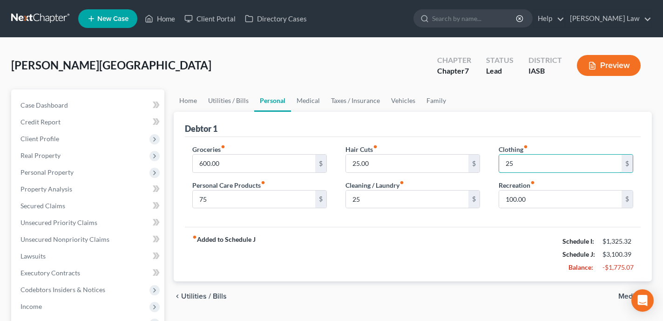
type input "25"
click at [450, 270] on div "fiber_manual_record Added to Schedule J Schedule I: $1,325.32 Schedule J: $3,10…" at bounding box center [413, 254] width 456 height 55
click at [302, 101] on link "Medical" at bounding box center [308, 100] width 34 height 22
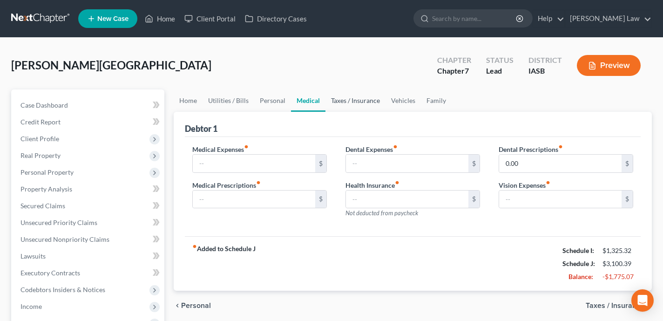
click at [359, 106] on link "Taxes / Insurance" at bounding box center [356, 100] width 60 height 22
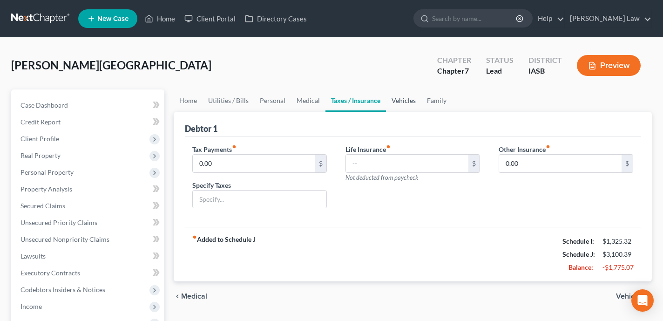
click at [403, 96] on link "Vehicles" at bounding box center [403, 100] width 35 height 22
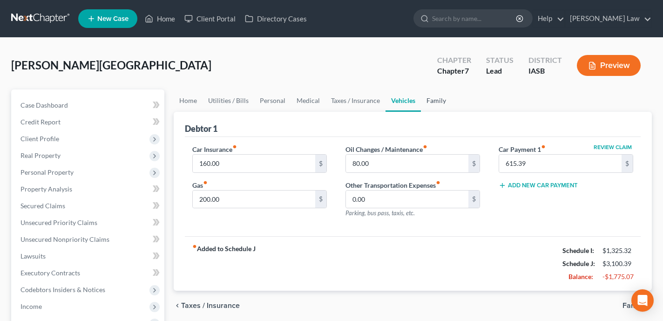
click at [436, 104] on link "Family" at bounding box center [436, 100] width 31 height 22
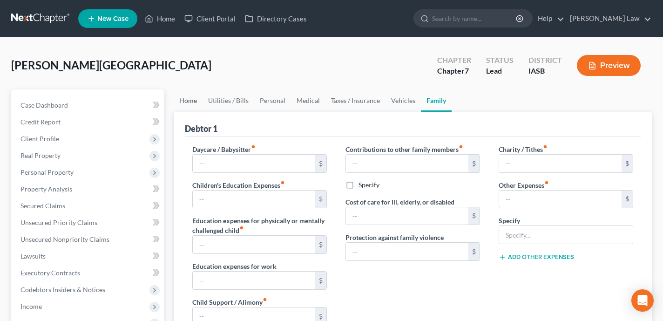
click at [183, 102] on link "Home" at bounding box center [188, 100] width 29 height 22
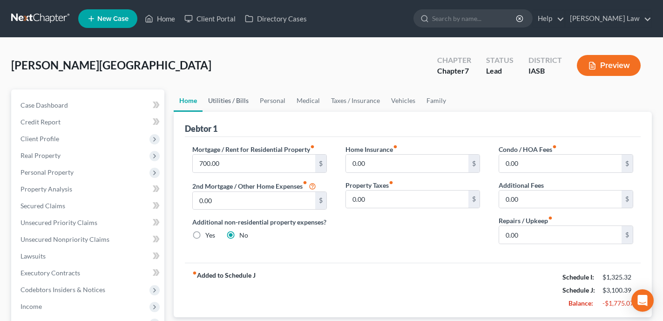
click at [232, 103] on link "Utilities / Bills" at bounding box center [229, 100] width 52 height 22
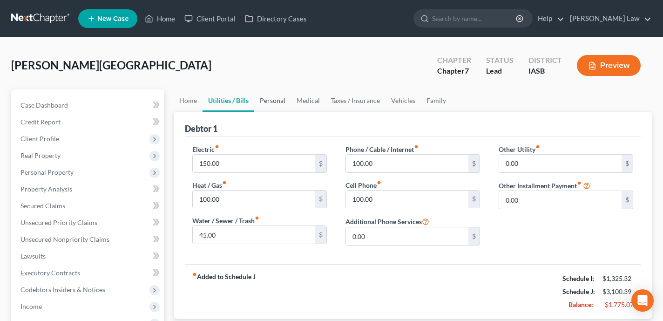
click at [279, 102] on link "Personal" at bounding box center [272, 100] width 37 height 22
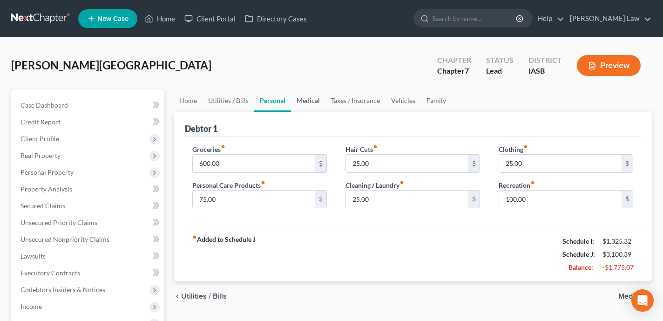
click at [309, 99] on link "Medical" at bounding box center [308, 100] width 34 height 22
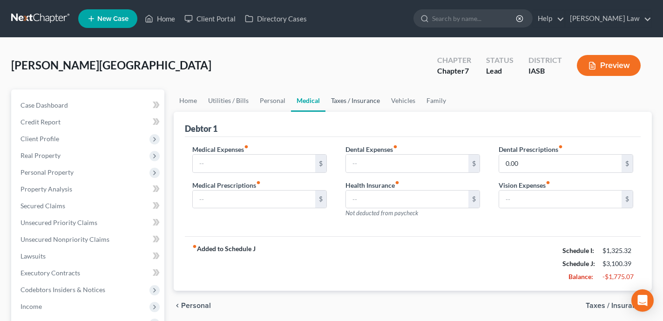
click at [368, 100] on link "Taxes / Insurance" at bounding box center [356, 100] width 60 height 22
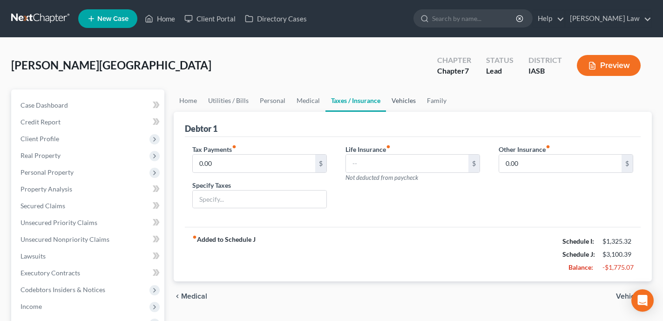
click at [412, 96] on link "Vehicles" at bounding box center [403, 100] width 35 height 22
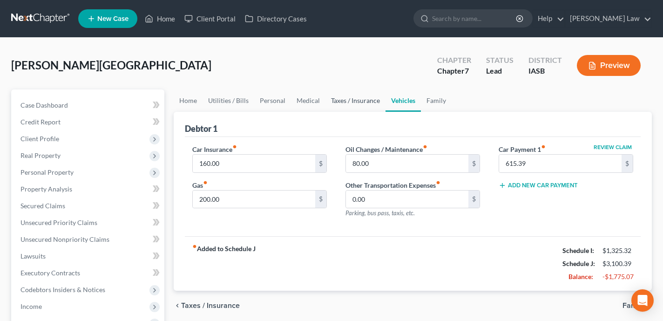
click at [338, 107] on link "Taxes / Insurance" at bounding box center [356, 100] width 60 height 22
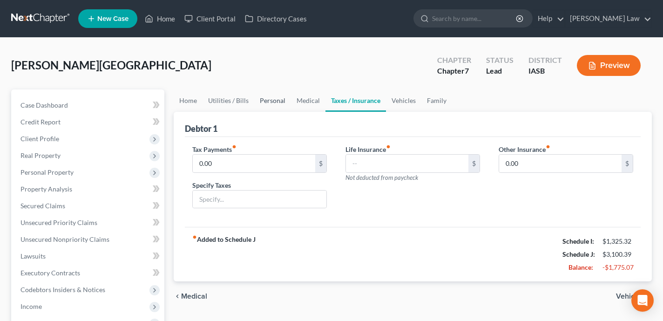
click at [288, 107] on link "Personal" at bounding box center [272, 100] width 37 height 22
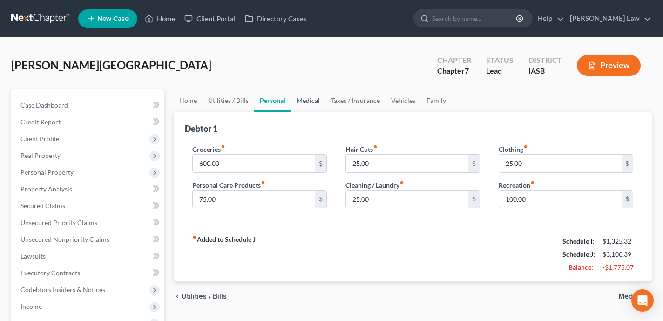
click at [319, 102] on link "Medical" at bounding box center [308, 100] width 34 height 22
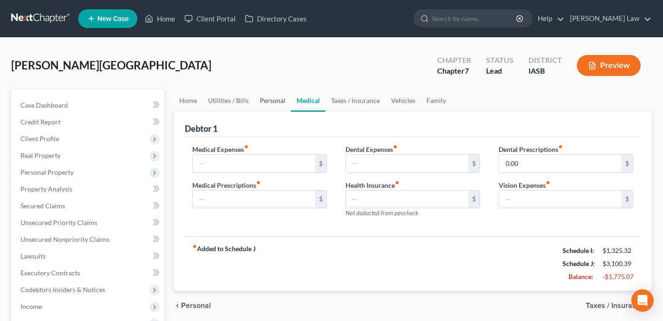
click at [276, 102] on link "Personal" at bounding box center [272, 100] width 37 height 22
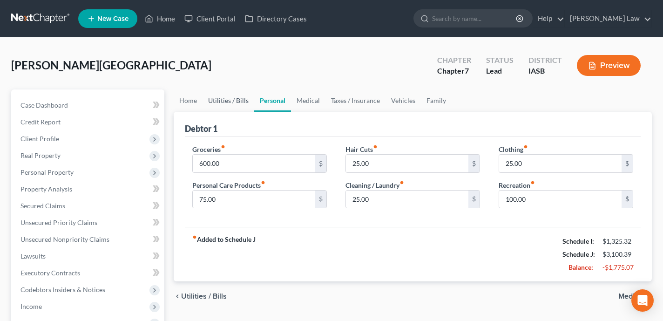
click at [235, 99] on link "Utilities / Bills" at bounding box center [229, 100] width 52 height 22
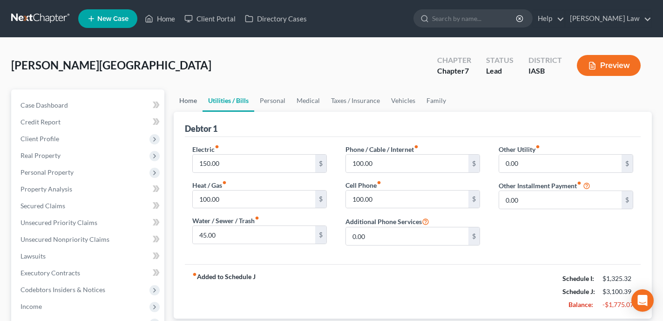
click at [184, 96] on link "Home" at bounding box center [188, 100] width 29 height 22
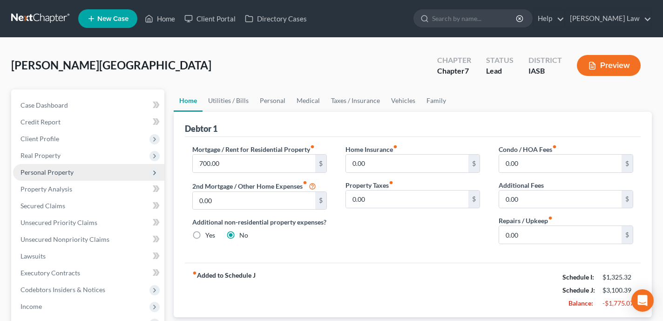
click at [99, 174] on span "Personal Property" at bounding box center [88, 172] width 151 height 17
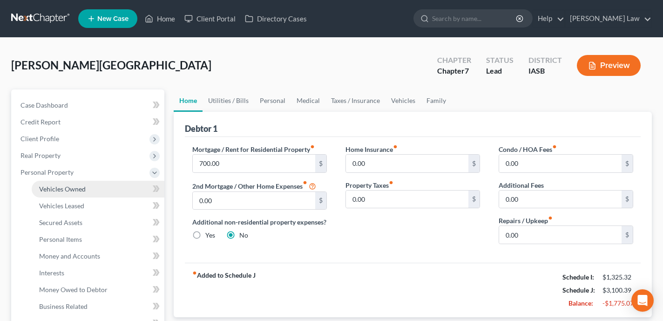
click at [102, 191] on link "Vehicles Owned" at bounding box center [98, 189] width 133 height 17
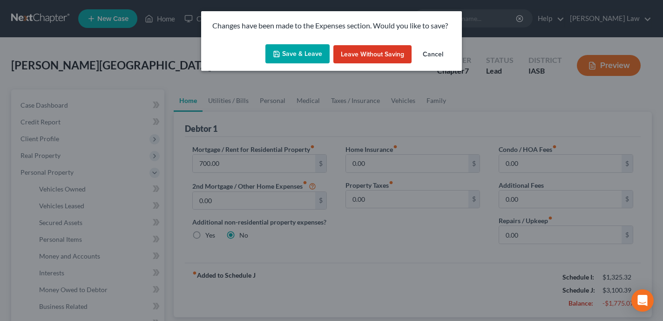
click at [298, 63] on button "Save & Leave" at bounding box center [298, 54] width 64 height 20
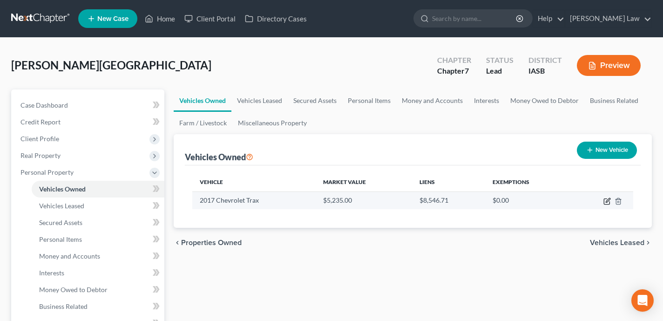
click at [604, 198] on icon "button" at bounding box center [607, 201] width 7 height 7
select select "0"
select select "9"
select select "2"
select select "0"
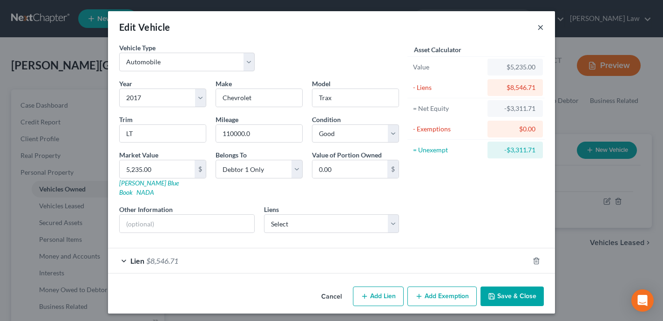
click at [542, 28] on button "×" at bounding box center [541, 26] width 7 height 11
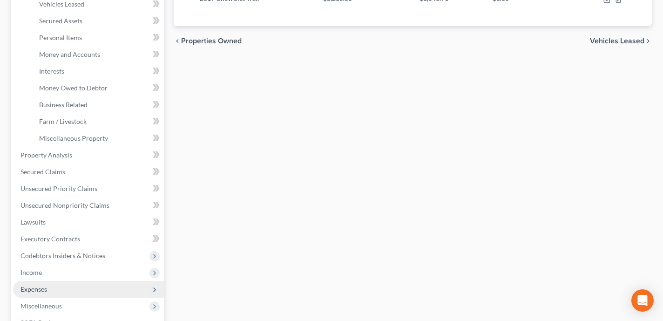
scroll to position [215, 0]
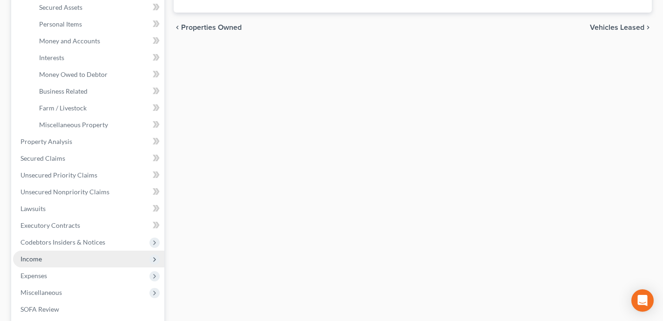
click at [63, 260] on span "Income" at bounding box center [88, 259] width 151 height 17
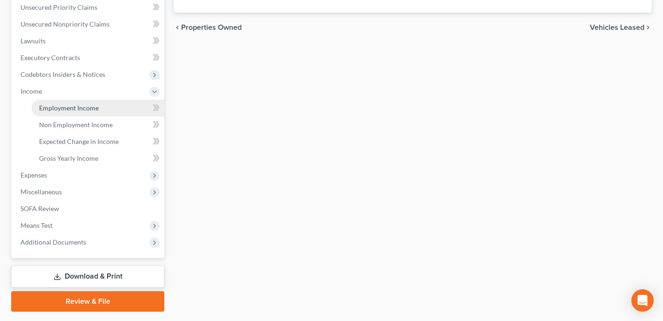
click at [111, 110] on link "Employment Income" at bounding box center [98, 108] width 133 height 17
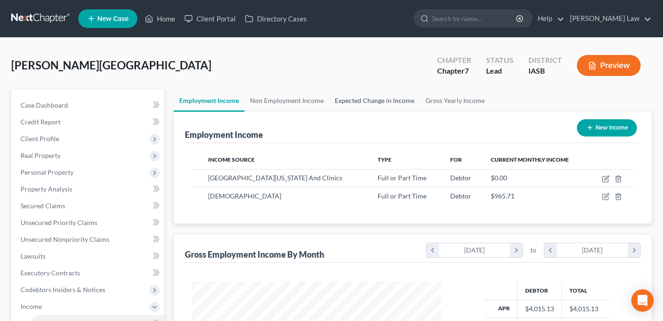
click at [371, 102] on link "Expected Change in Income" at bounding box center [374, 100] width 91 height 22
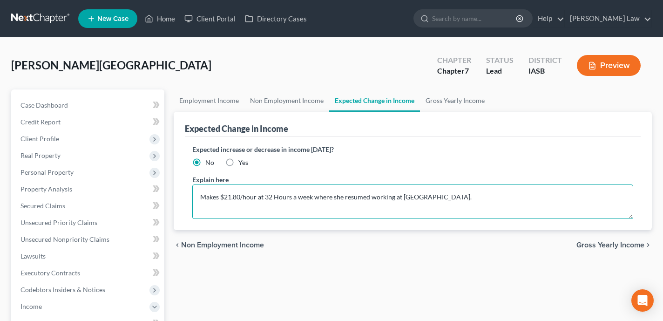
click at [272, 197] on textarea "Makes $21.80/hour at 32 Hours a week where she resumed working at United Pres." at bounding box center [412, 201] width 441 height 34
type textarea "Makes $21.80/hour at 35 Hours a week where she resumed working at United Pres."
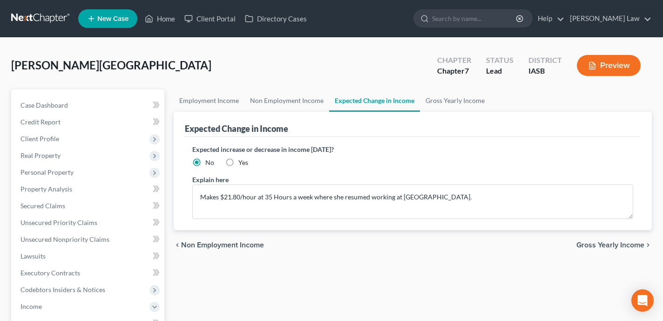
click at [404, 278] on div "Employment Income Non Employment Income Expected Change in Income Gross Yearly …" at bounding box center [413, 307] width 488 height 437
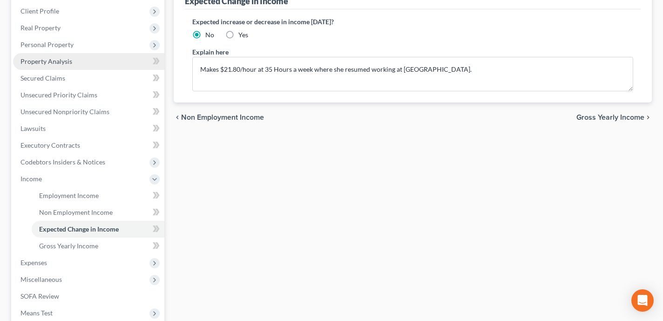
scroll to position [240, 0]
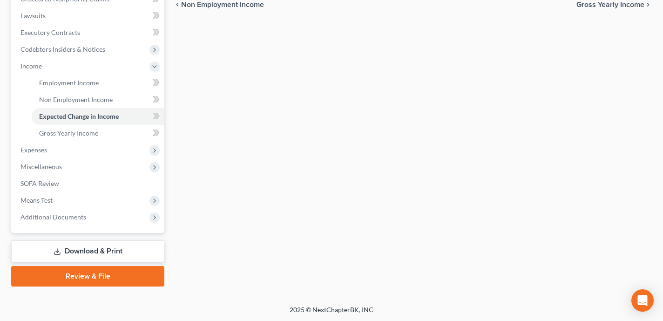
click at [107, 274] on link "Review & File" at bounding box center [87, 276] width 153 height 20
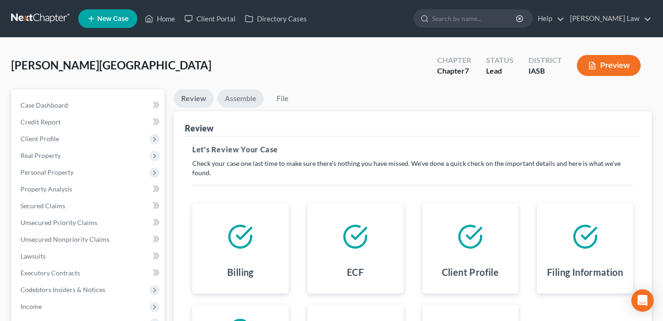
click at [248, 96] on link "Assemble" at bounding box center [241, 98] width 46 height 18
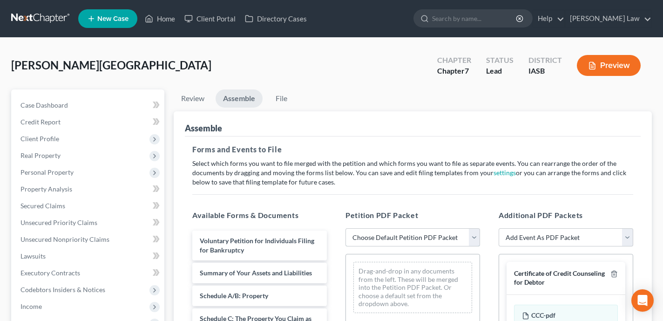
click at [393, 238] on select "Choose Default Petition PDF Packet Emergency Filing (Voluntary Petition and Cre…" at bounding box center [413, 237] width 135 height 19
select select "1"
click at [346, 228] on select "Choose Default Petition PDF Packet Emergency Filing (Voluntary Petition and Cre…" at bounding box center [413, 237] width 135 height 19
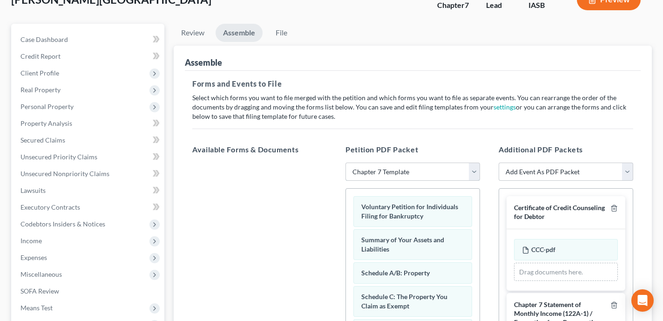
scroll to position [48, 0]
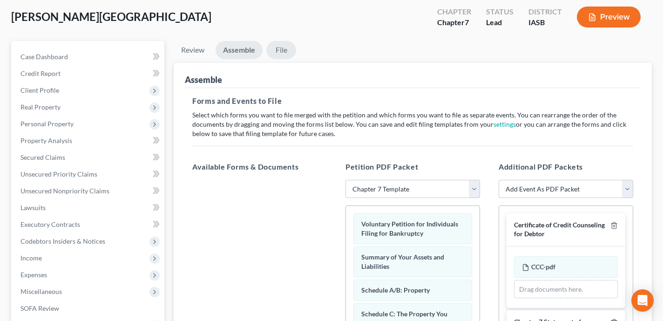
click at [280, 45] on link "File" at bounding box center [281, 50] width 30 height 18
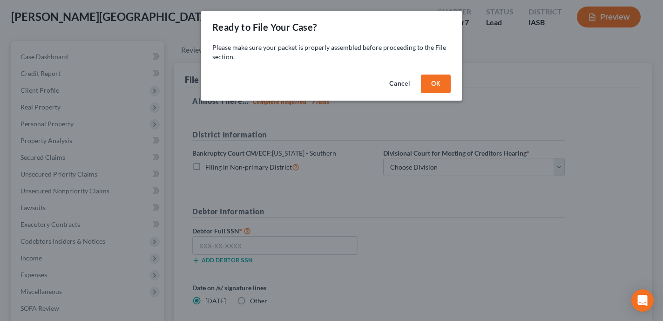
click at [434, 81] on button "OK" at bounding box center [436, 84] width 30 height 19
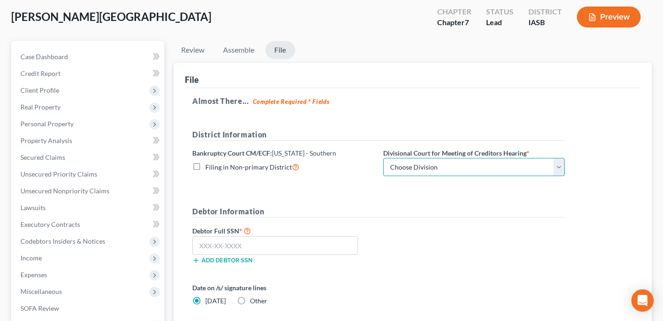
click at [434, 169] on select "Choose Division Central Eastern Western" at bounding box center [474, 167] width 182 height 19
select select "1"
click at [383, 158] on select "Choose Division Central Eastern Western" at bounding box center [474, 167] width 182 height 19
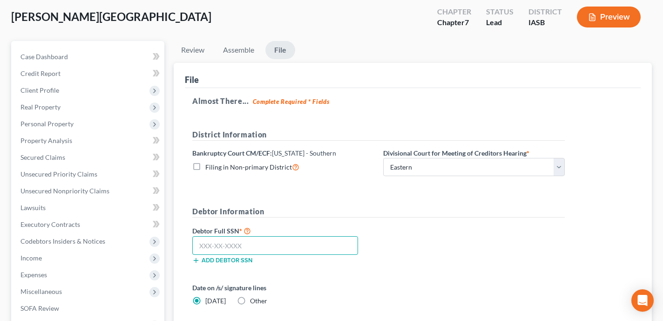
click at [322, 240] on input "text" at bounding box center [275, 245] width 166 height 19
paste input "479-13-7556"
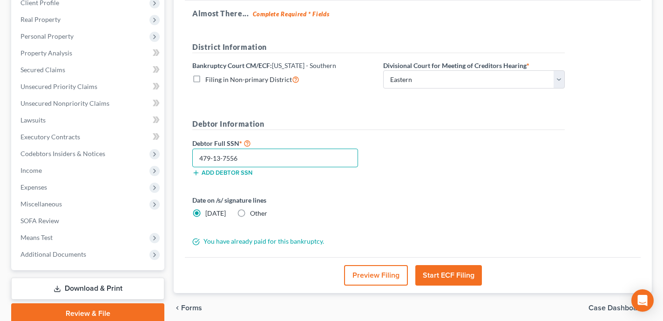
scroll to position [173, 0]
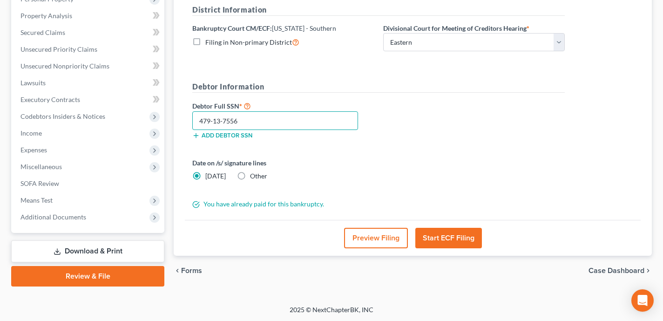
type input "479-13-7556"
click at [441, 235] on button "Start ECF Filing" at bounding box center [449, 238] width 67 height 20
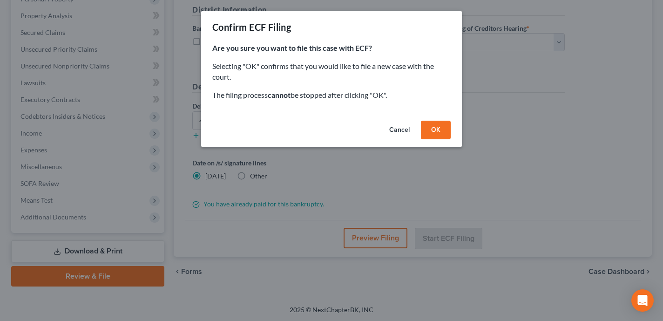
click at [438, 134] on button "OK" at bounding box center [436, 130] width 30 height 19
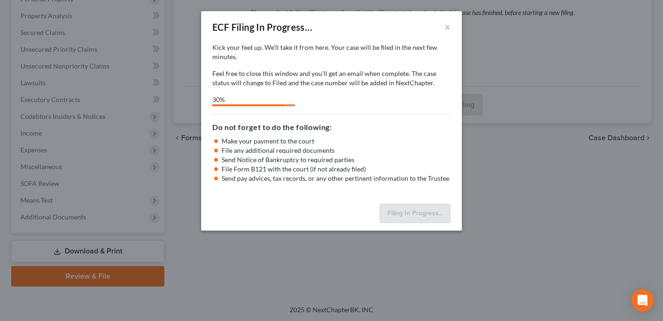
select select "1"
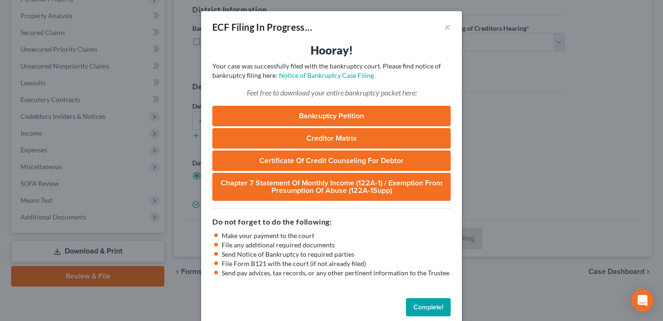
click at [434, 306] on button "Complete!" at bounding box center [428, 307] width 45 height 19
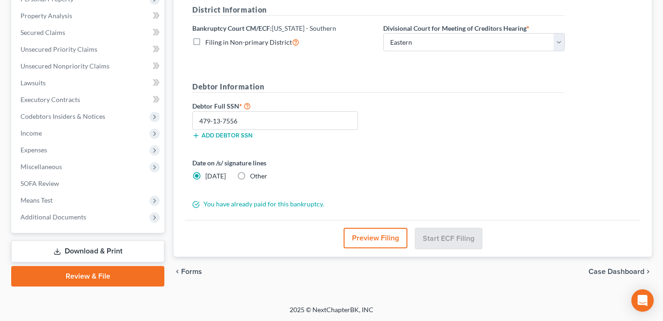
scroll to position [0, 0]
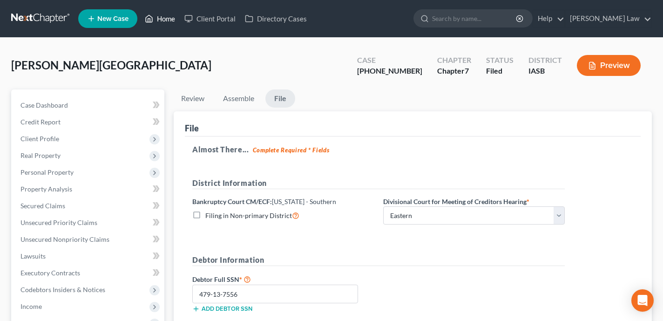
click at [153, 13] on icon at bounding box center [149, 18] width 8 height 11
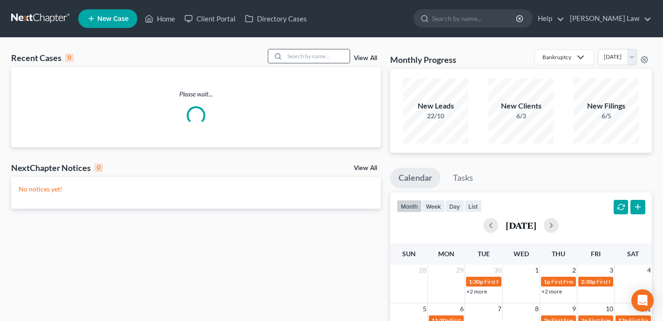
click at [304, 56] on input "search" at bounding box center [317, 56] width 65 height 14
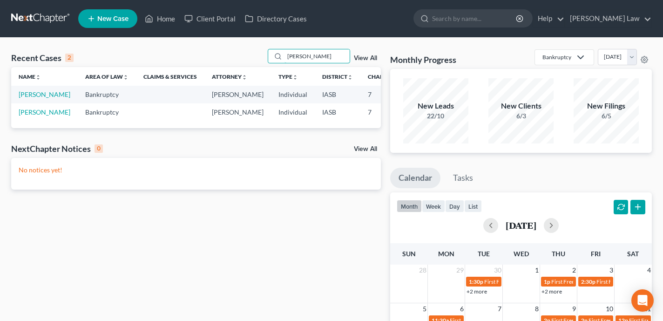
type input "cassandra"
click at [40, 103] on td "Sears, Cassandra" at bounding box center [44, 94] width 67 height 17
click at [40, 98] on link "Sears, Cassandra" at bounding box center [45, 94] width 52 height 8
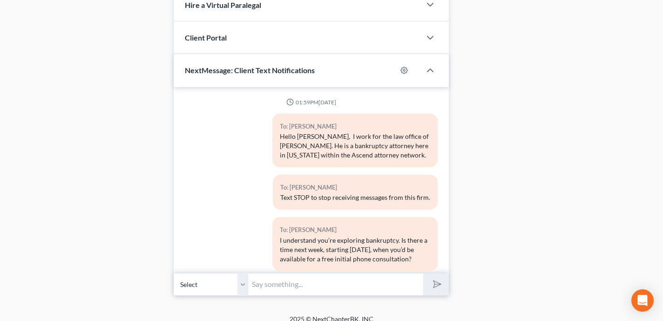
scroll to position [788, 0]
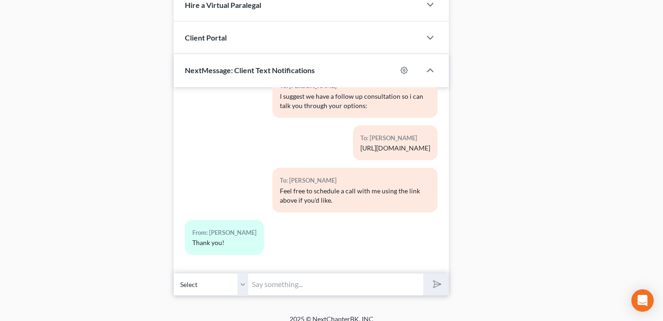
click at [267, 273] on input "text" at bounding box center [335, 284] width 175 height 23
type input "Hi Cassandra, I have a conflict that has arisen today and will be unable to kee…"
click at [423, 273] on button "submit" at bounding box center [436, 284] width 26 height 22
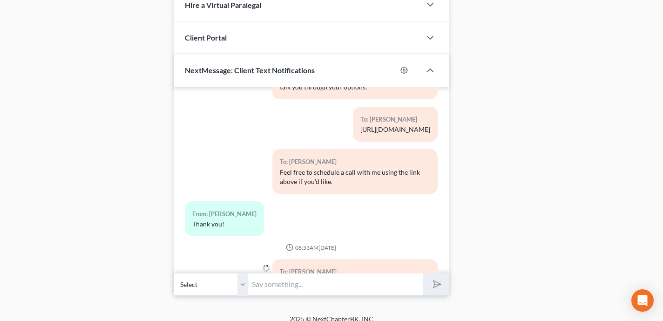
scroll to position [865, 0]
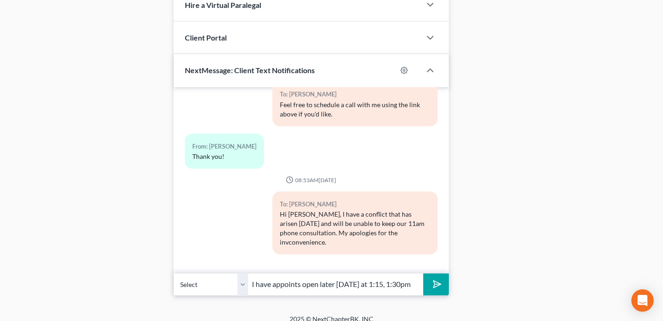
click at [379, 275] on input "I have appoints open later today at 1:15, 1:30pm" at bounding box center [335, 284] width 175 height 23
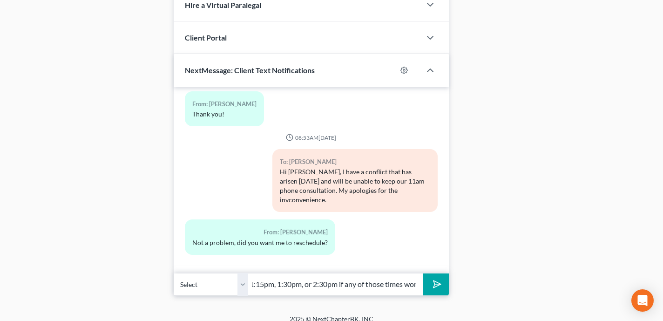
scroll to position [0, 123]
type input "I have appoints open later today at 1:15pm, 1:30pm, or 2:30pm if any of those t…"
click at [423, 273] on button "submit" at bounding box center [436, 284] width 26 height 22
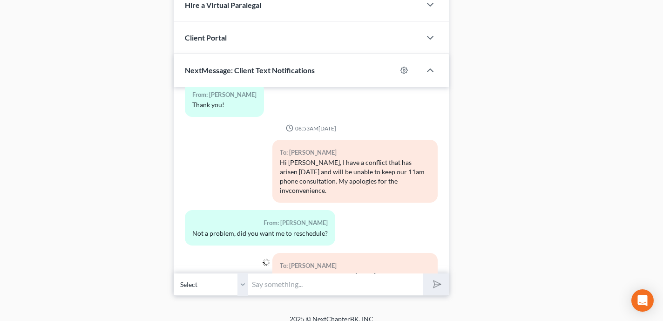
scroll to position [959, 0]
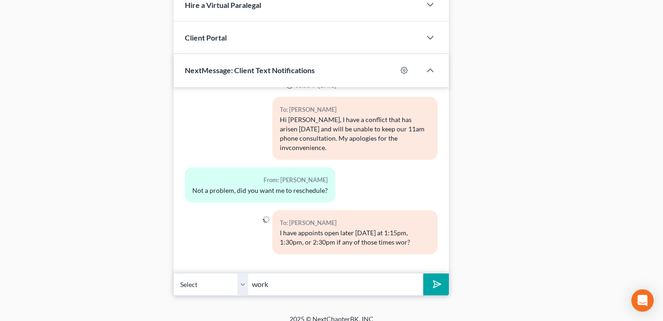
type input "work"
click at [423, 273] on button "submit" at bounding box center [436, 284] width 26 height 22
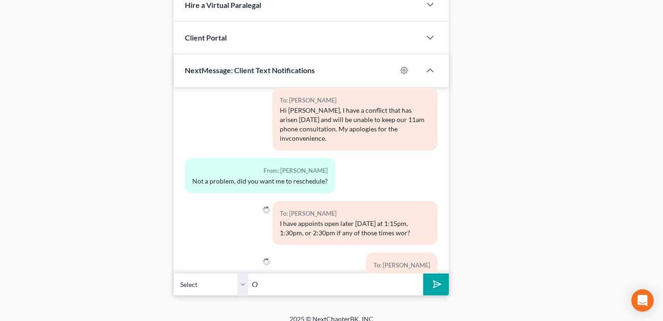
scroll to position [1002, 0]
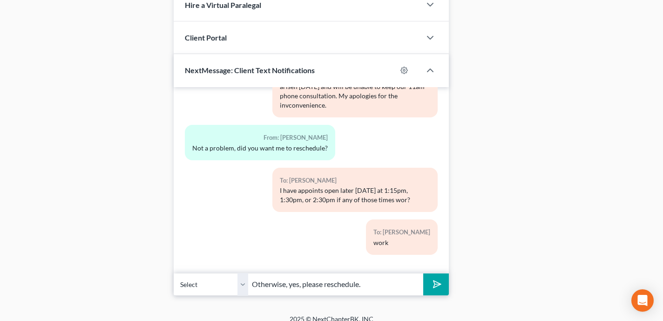
type input "Otherwise, yes, please reschedule."
click at [423, 273] on button "submit" at bounding box center [436, 284] width 26 height 22
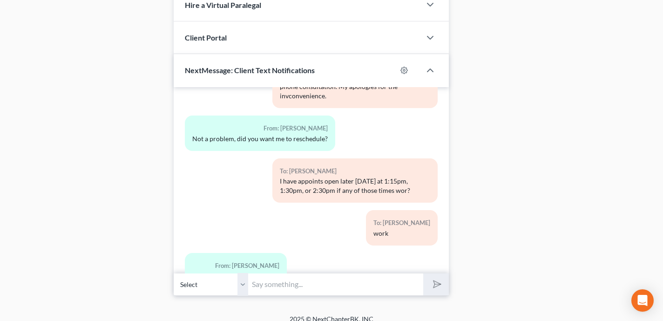
scroll to position [1087, 0]
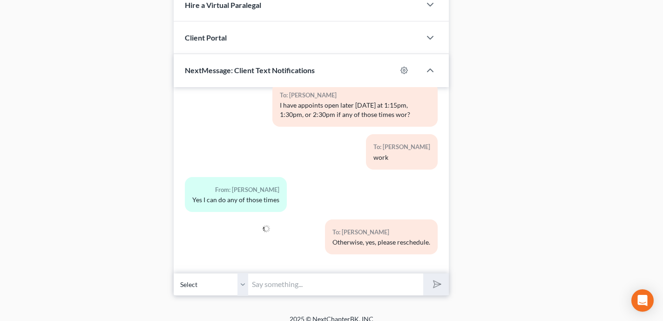
click at [305, 273] on input "text" at bounding box center [335, 284] width 175 height 23
type input "Ok, let's do 1:30pm. Thank you for your flexibility."
click at [423, 273] on button "submit" at bounding box center [436, 284] width 26 height 22
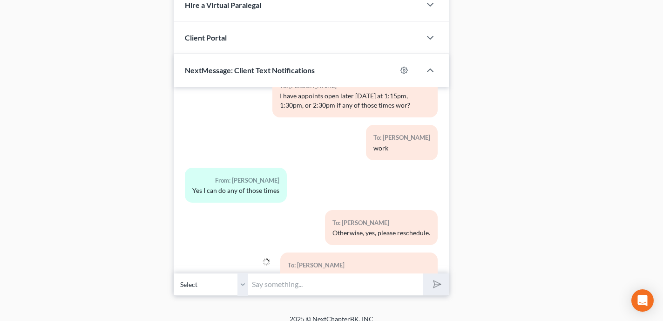
scroll to position [1129, 0]
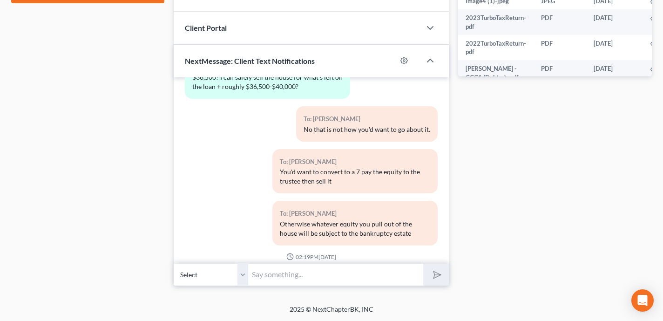
scroll to position [10406, 0]
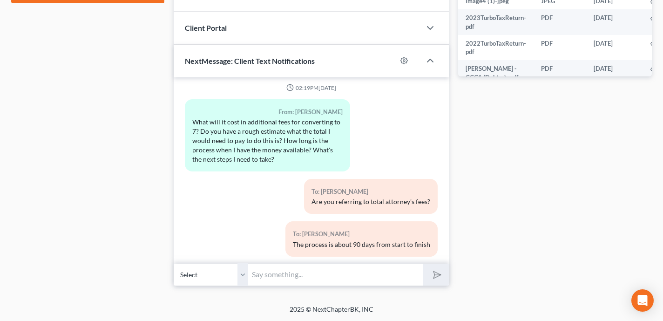
click at [308, 277] on input "text" at bounding box center [335, 274] width 175 height 23
type input "I"
type input "Hi Zeb - I gave you the figures above. I can initiate the conversion immediatel…"
click at [423, 264] on button "submit" at bounding box center [436, 275] width 26 height 22
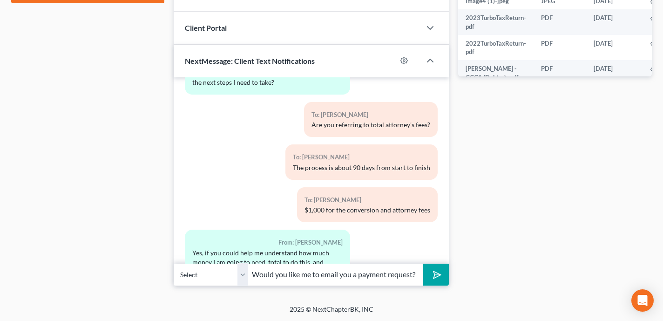
scroll to position [0, 3]
type input "Would you like me to email you a payment request?"
click at [423, 264] on button "submit" at bounding box center [436, 275] width 26 height 22
